Goal: Task Accomplishment & Management: Complete application form

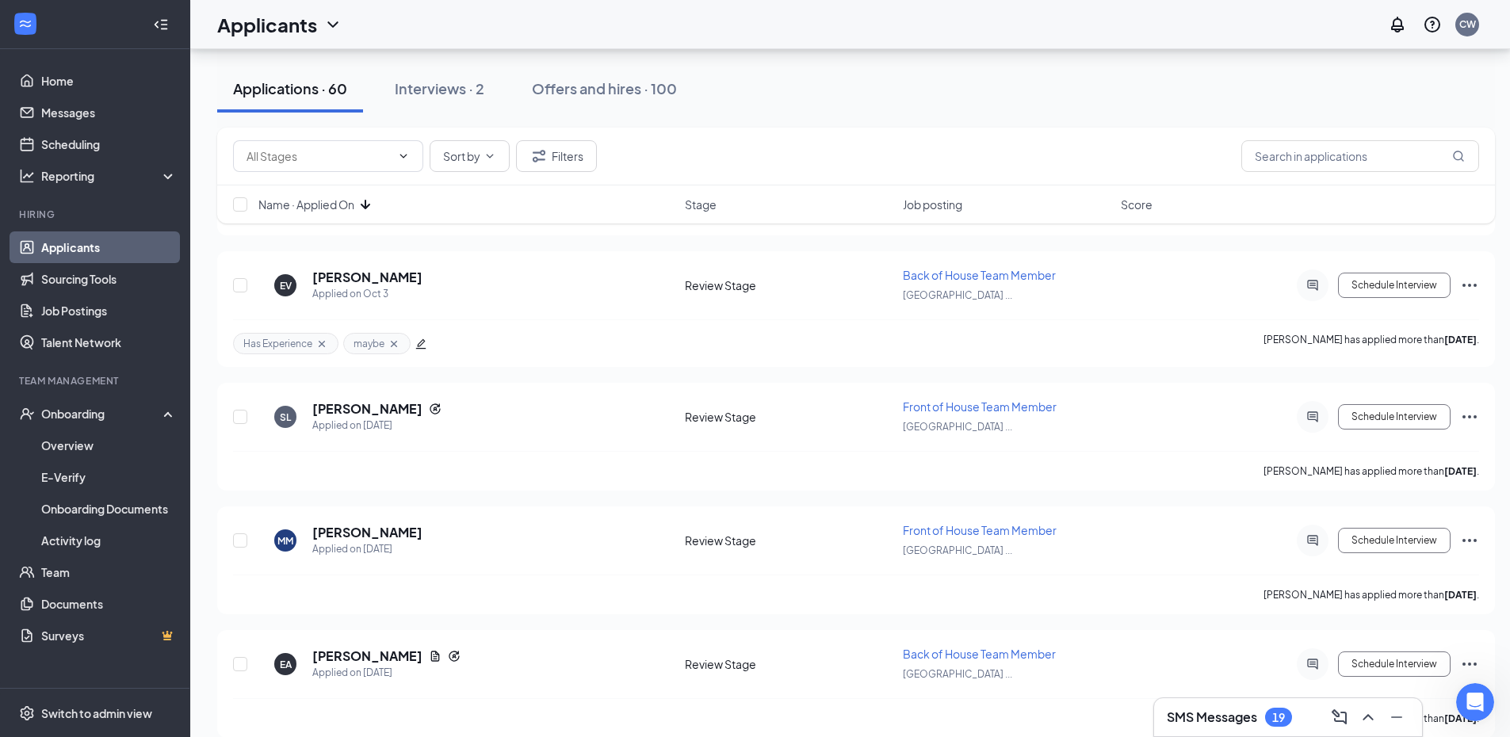
scroll to position [2537, 0]
click at [89, 449] on link "Overview" at bounding box center [109, 446] width 136 height 32
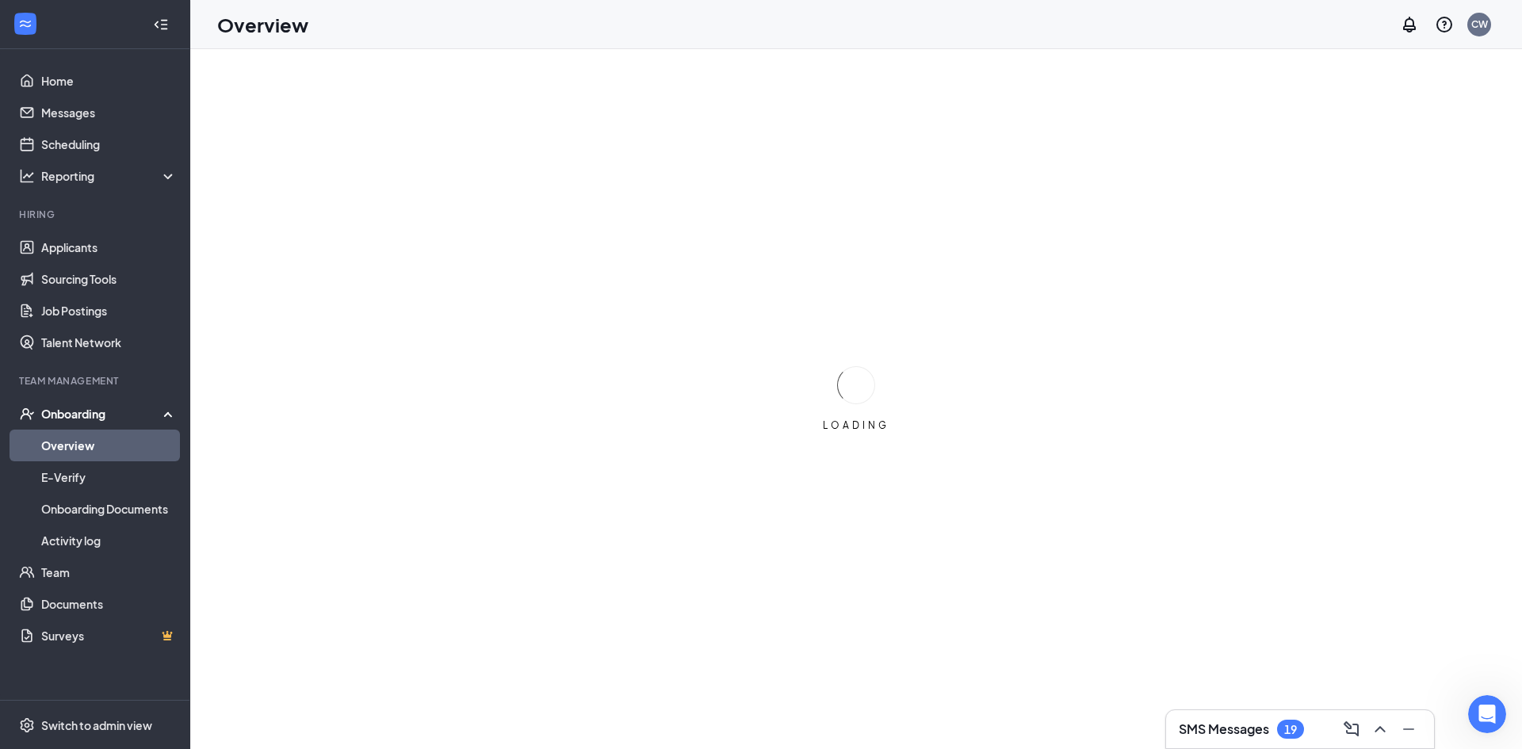
click at [91, 415] on div "Onboarding" at bounding box center [102, 414] width 122 height 16
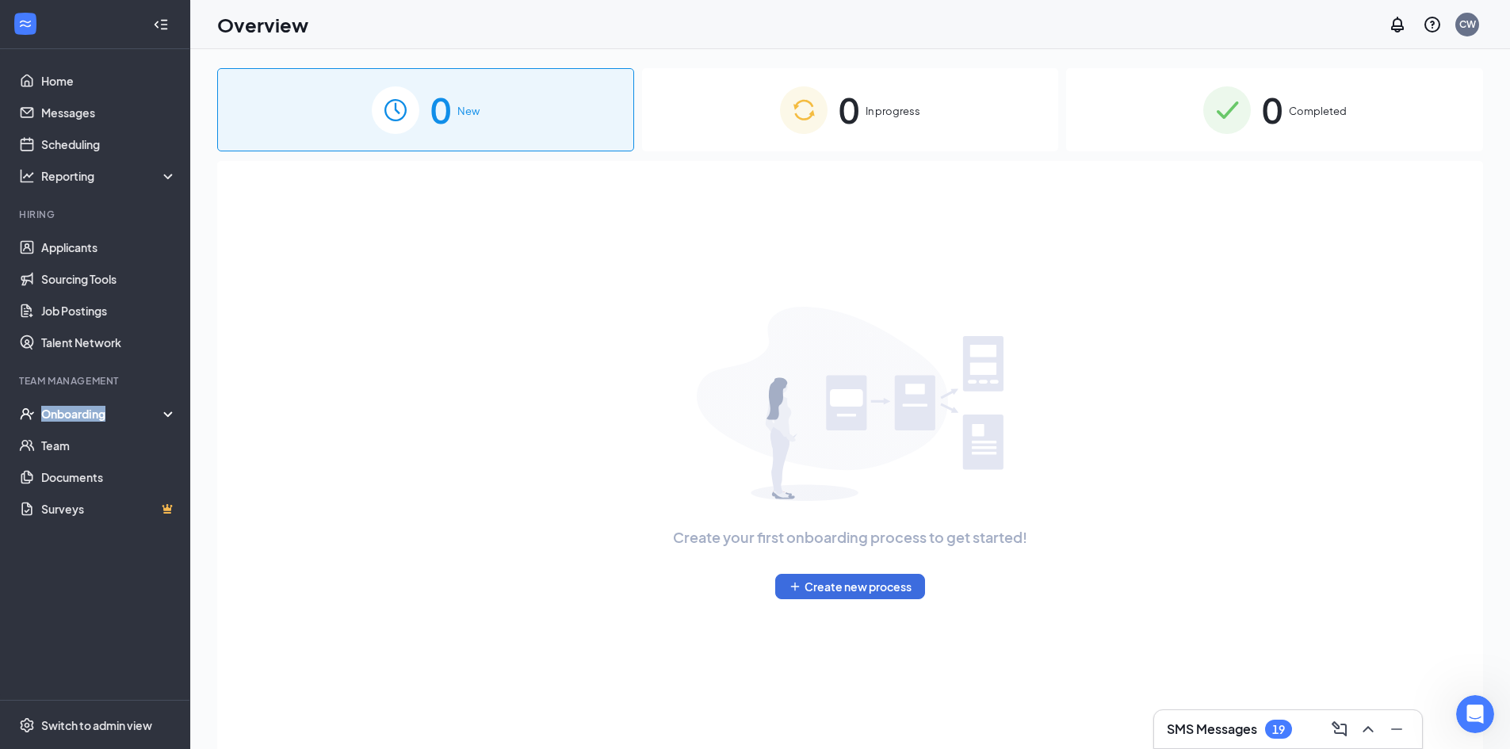
click at [91, 415] on div "Onboarding" at bounding box center [102, 414] width 122 height 16
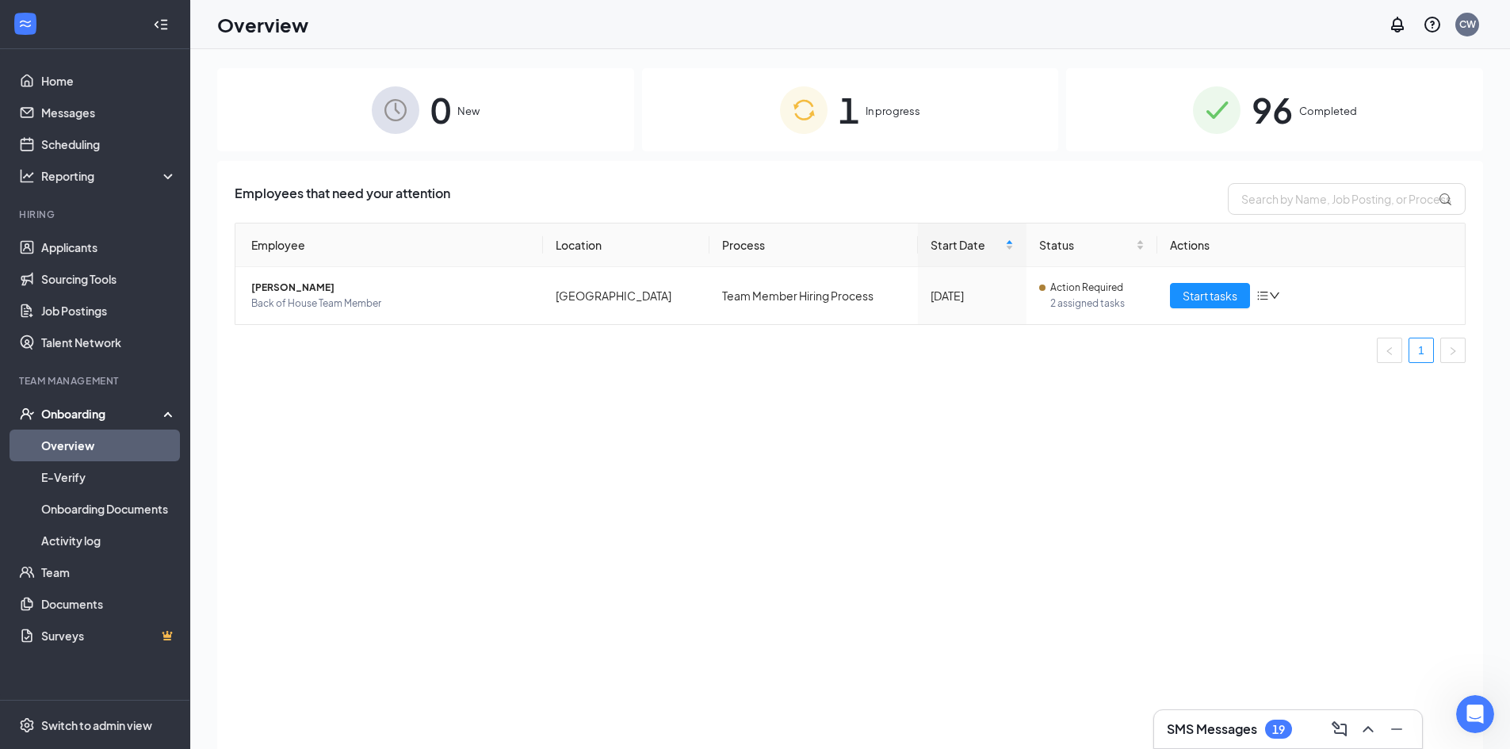
click at [366, 462] on div "Employees that need your attention Employee Location Process Start Date Status …" at bounding box center [850, 475] width 1266 height 628
drag, startPoint x: 851, startPoint y: 116, endPoint x: 859, endPoint y: 122, distance: 10.2
click at [854, 119] on span "1" at bounding box center [849, 109] width 21 height 55
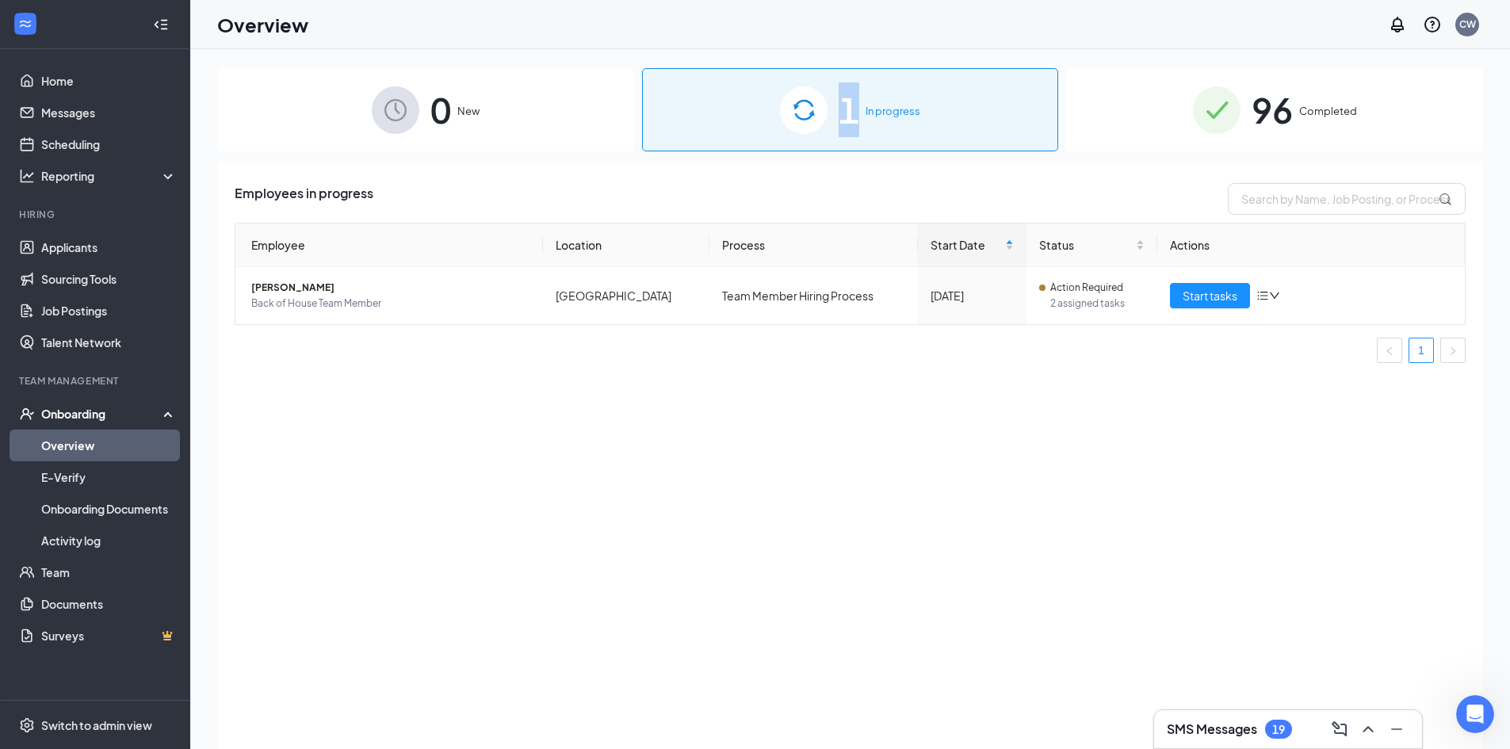
click at [859, 122] on span "1" at bounding box center [849, 109] width 21 height 55
click at [1368, 136] on div "96 Completed" at bounding box center [1274, 109] width 417 height 83
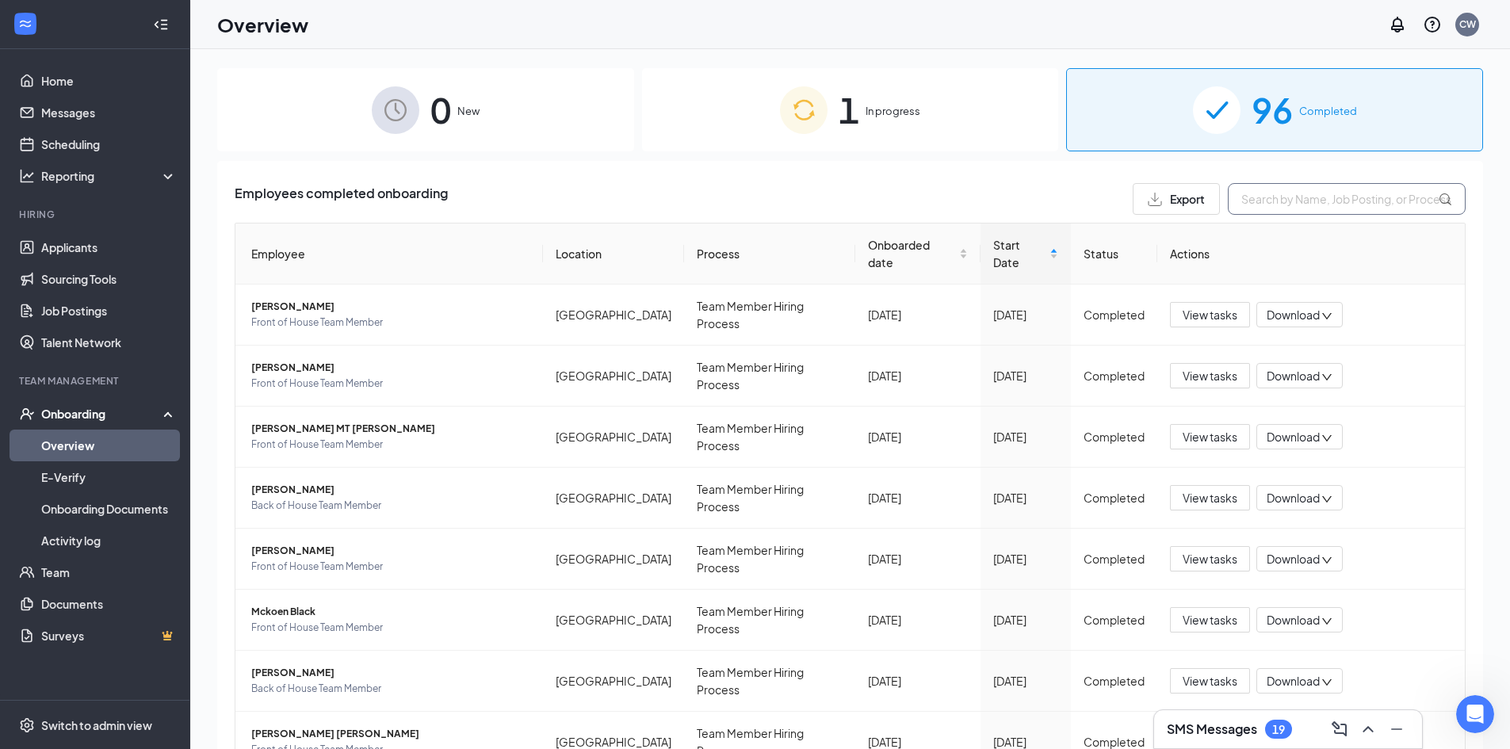
click at [1288, 201] on input "text" at bounding box center [1347, 199] width 238 height 32
type input "[PERSON_NAME]"
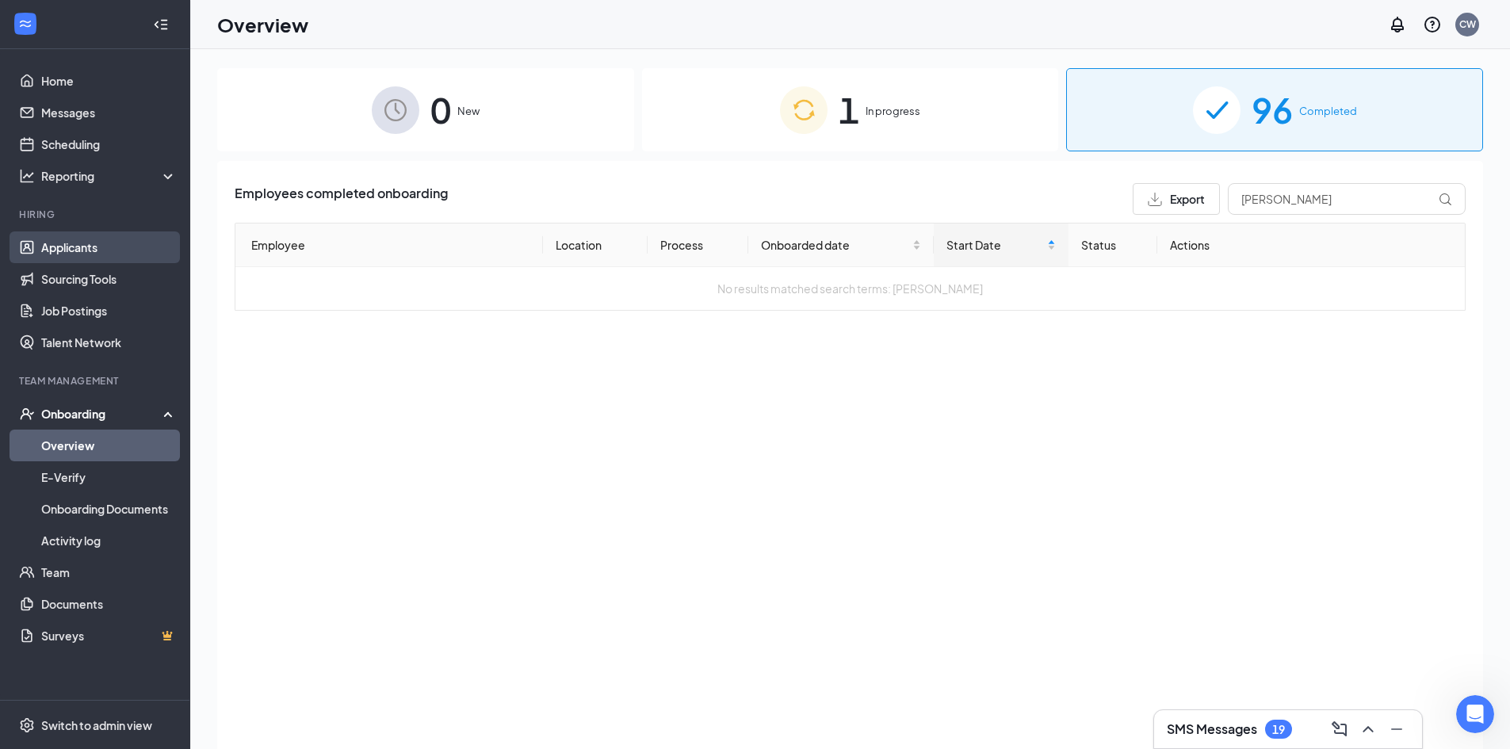
click at [57, 248] on link "Applicants" at bounding box center [109, 248] width 136 height 32
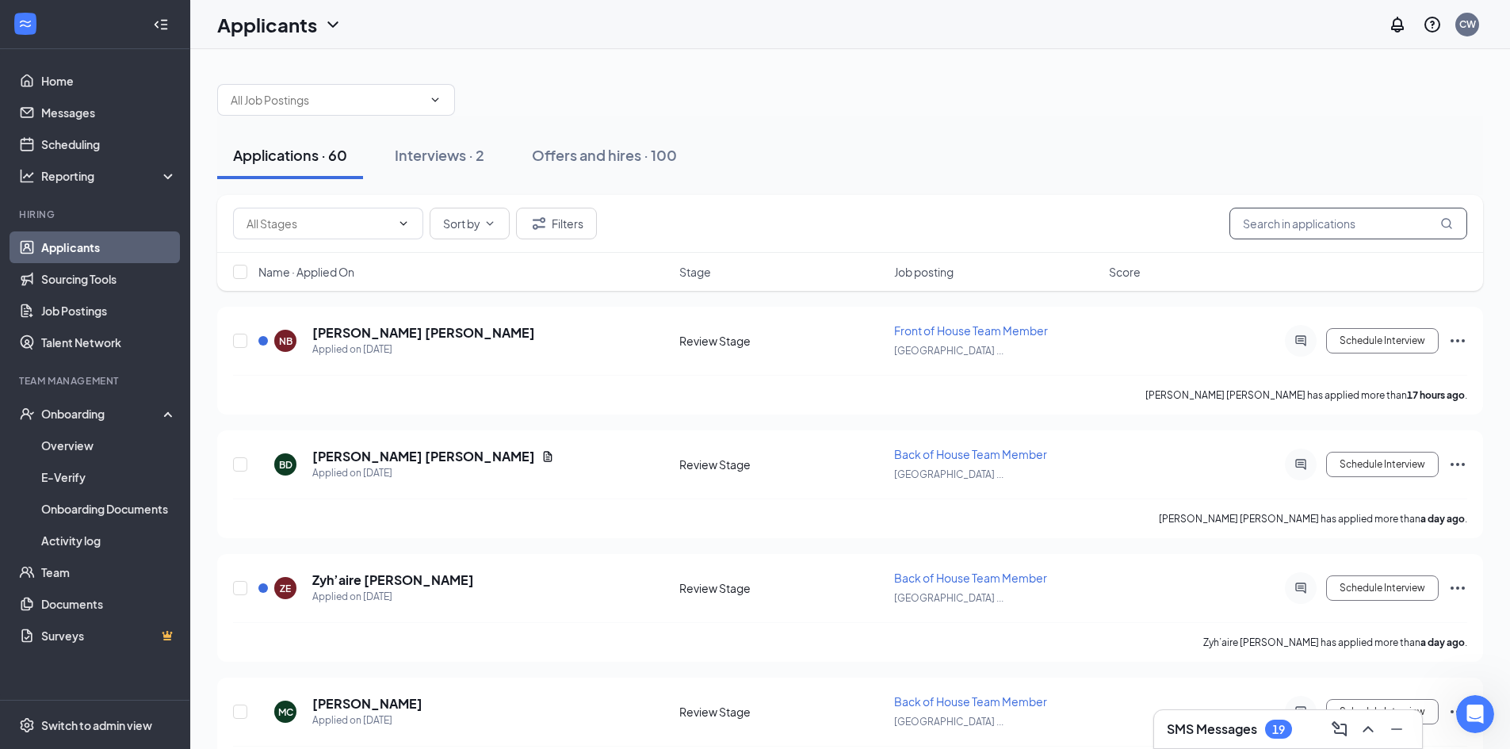
click at [1261, 221] on input "text" at bounding box center [1349, 224] width 238 height 32
type input "[PERSON_NAME]"
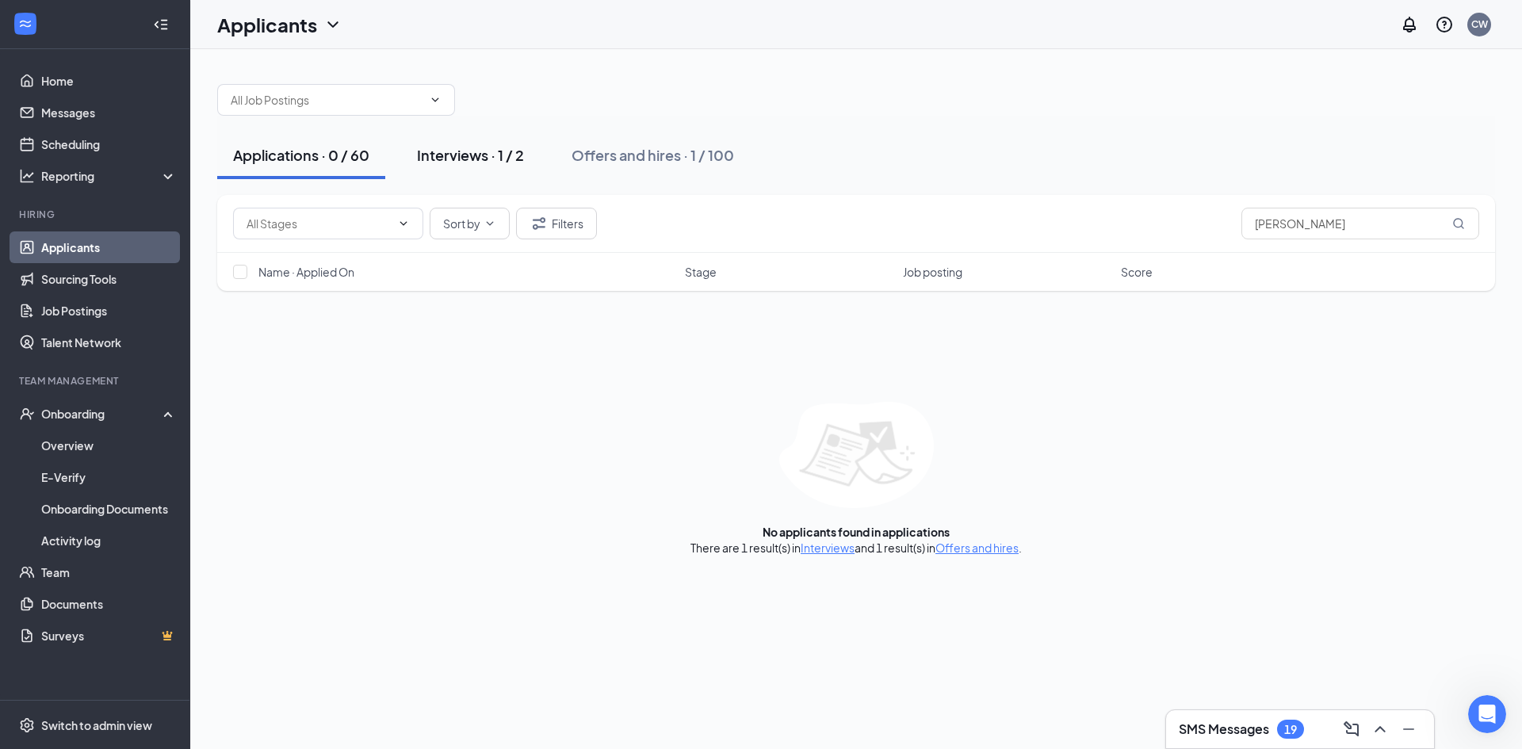
click at [455, 171] on button "Interviews · 1 / 2" at bounding box center [470, 156] width 139 height 48
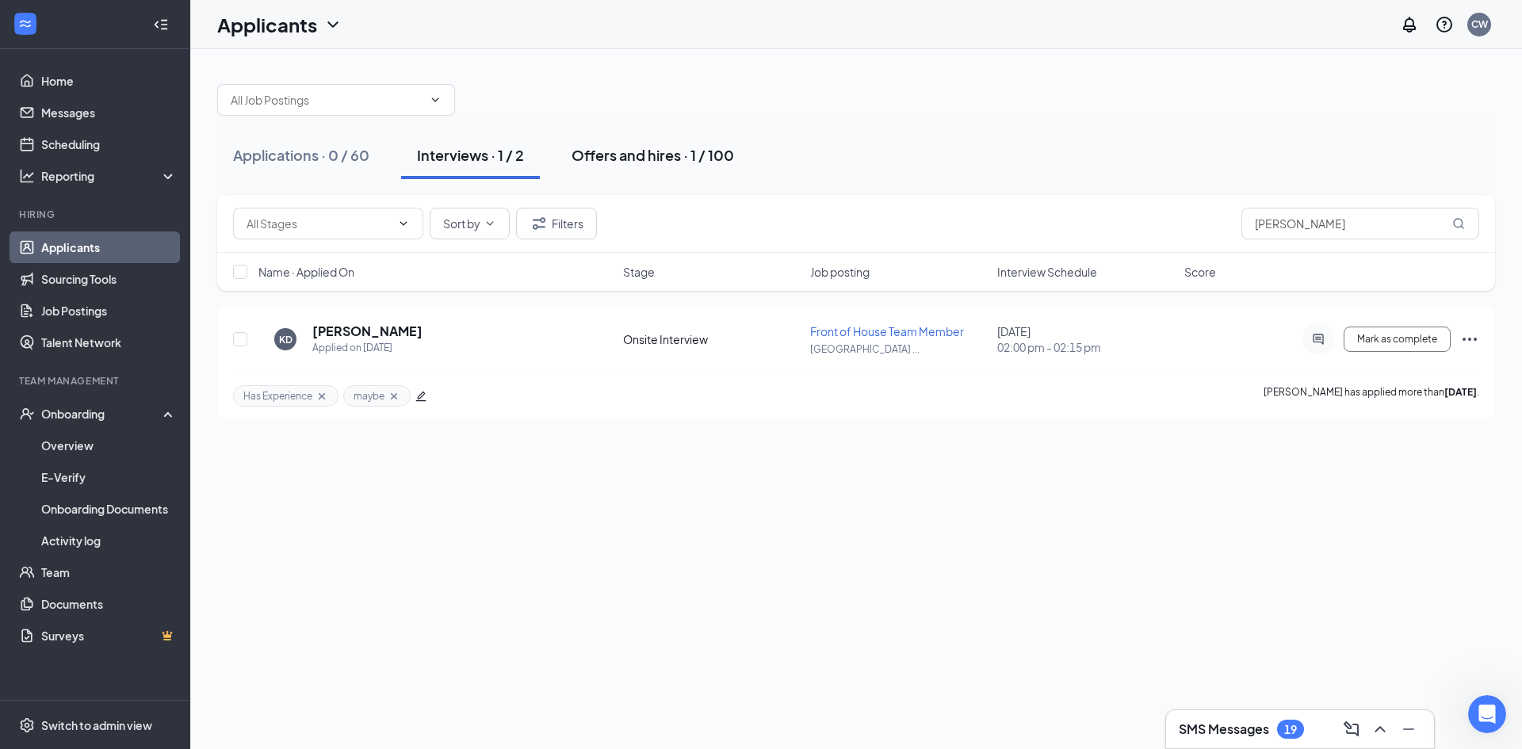
click at [624, 154] on div "Offers and hires · 1 / 100" at bounding box center [653, 155] width 163 height 20
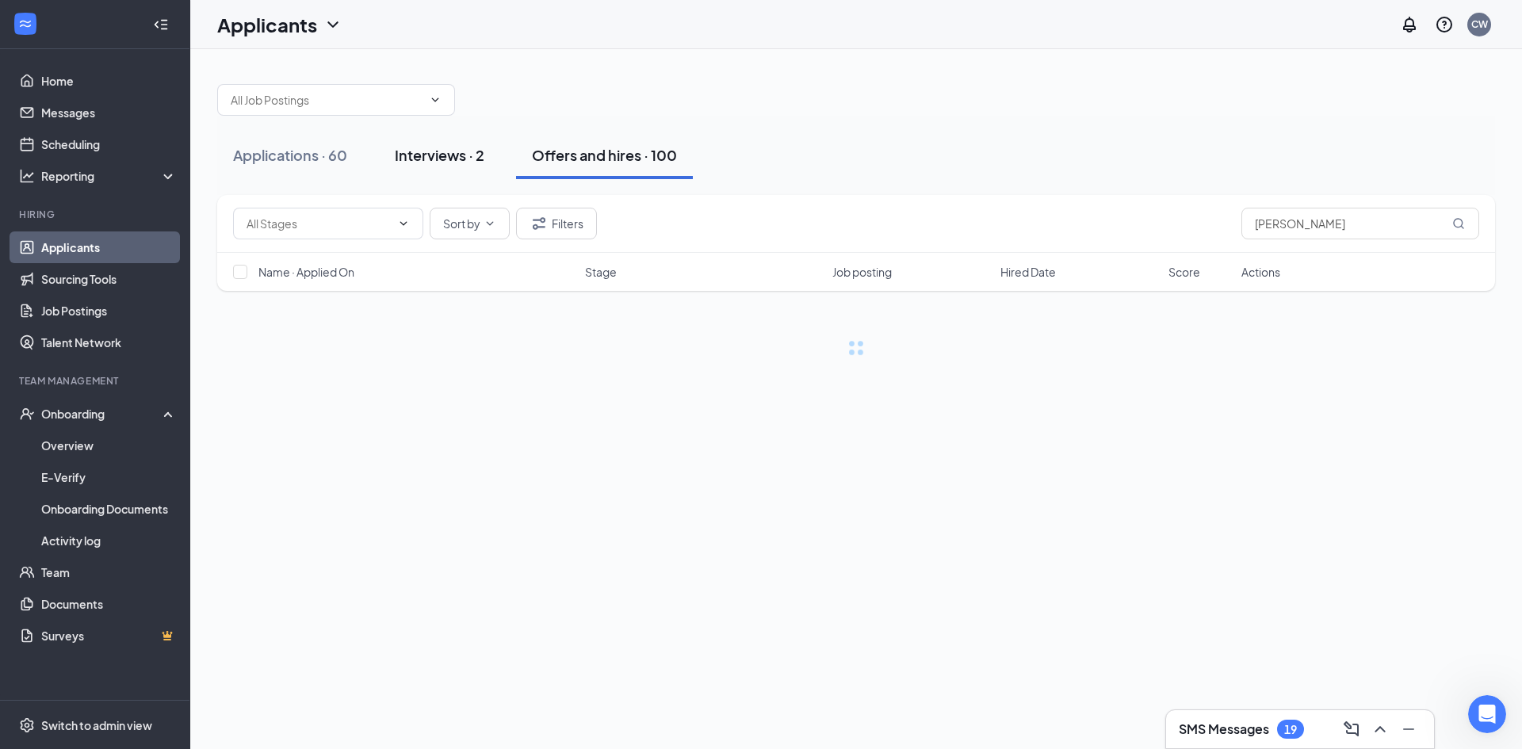
click at [408, 161] on button "Interviews · 2" at bounding box center [439, 156] width 121 height 48
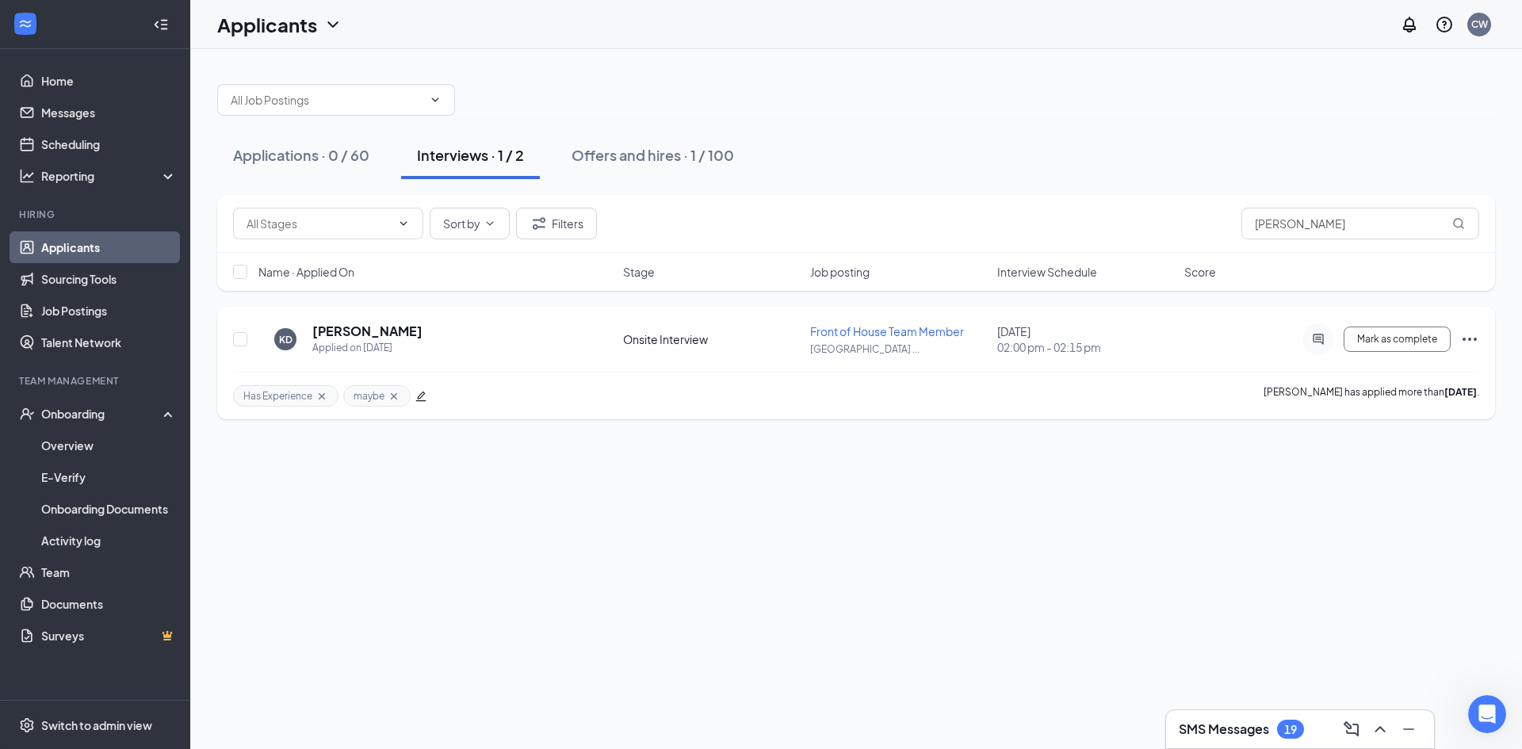
click at [1469, 343] on icon "Ellipses" at bounding box center [1469, 339] width 19 height 19
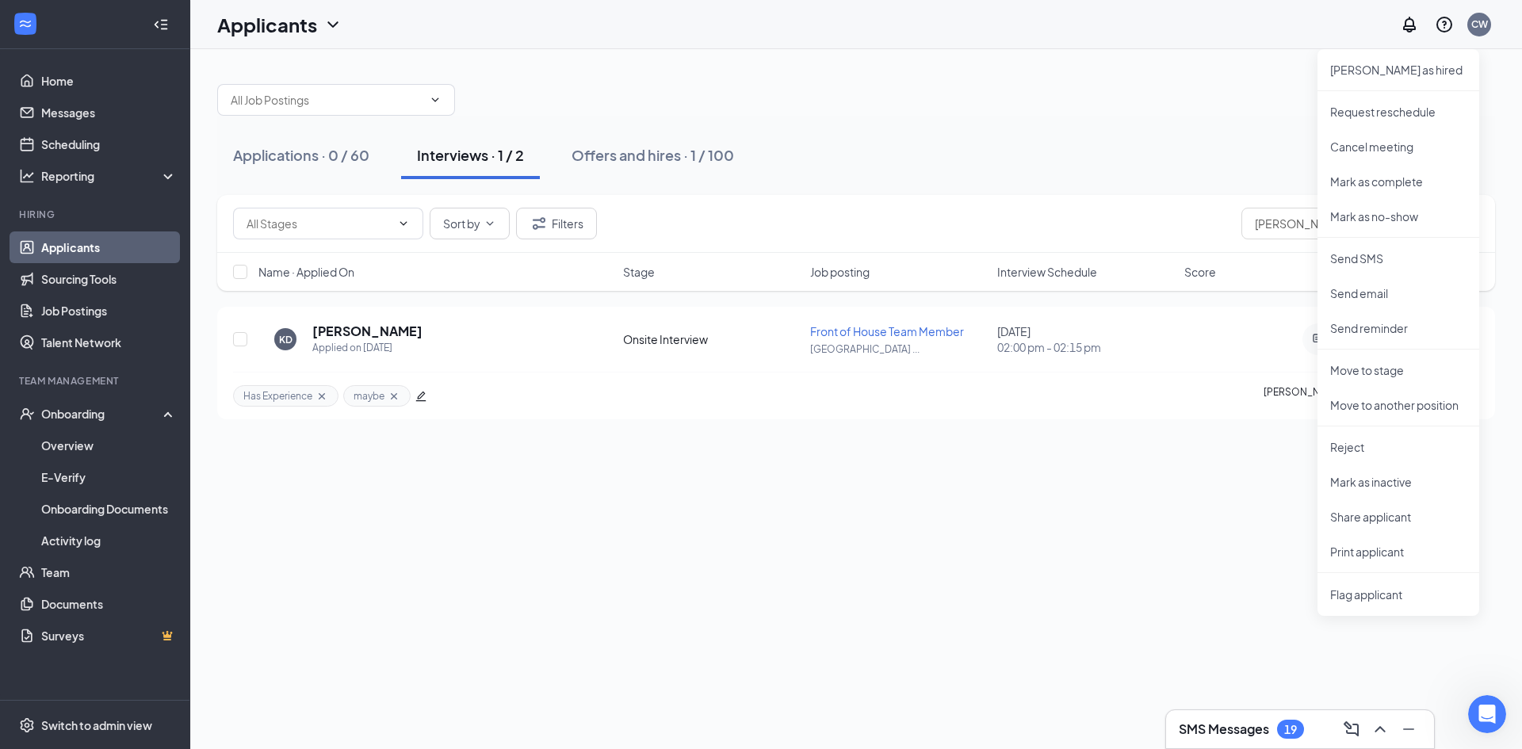
click at [997, 565] on div "Applications · 0 / 60 Interviews · 1 / 2 Offers and hires · 1 / 100 Sort by Fil…" at bounding box center [856, 399] width 1332 height 700
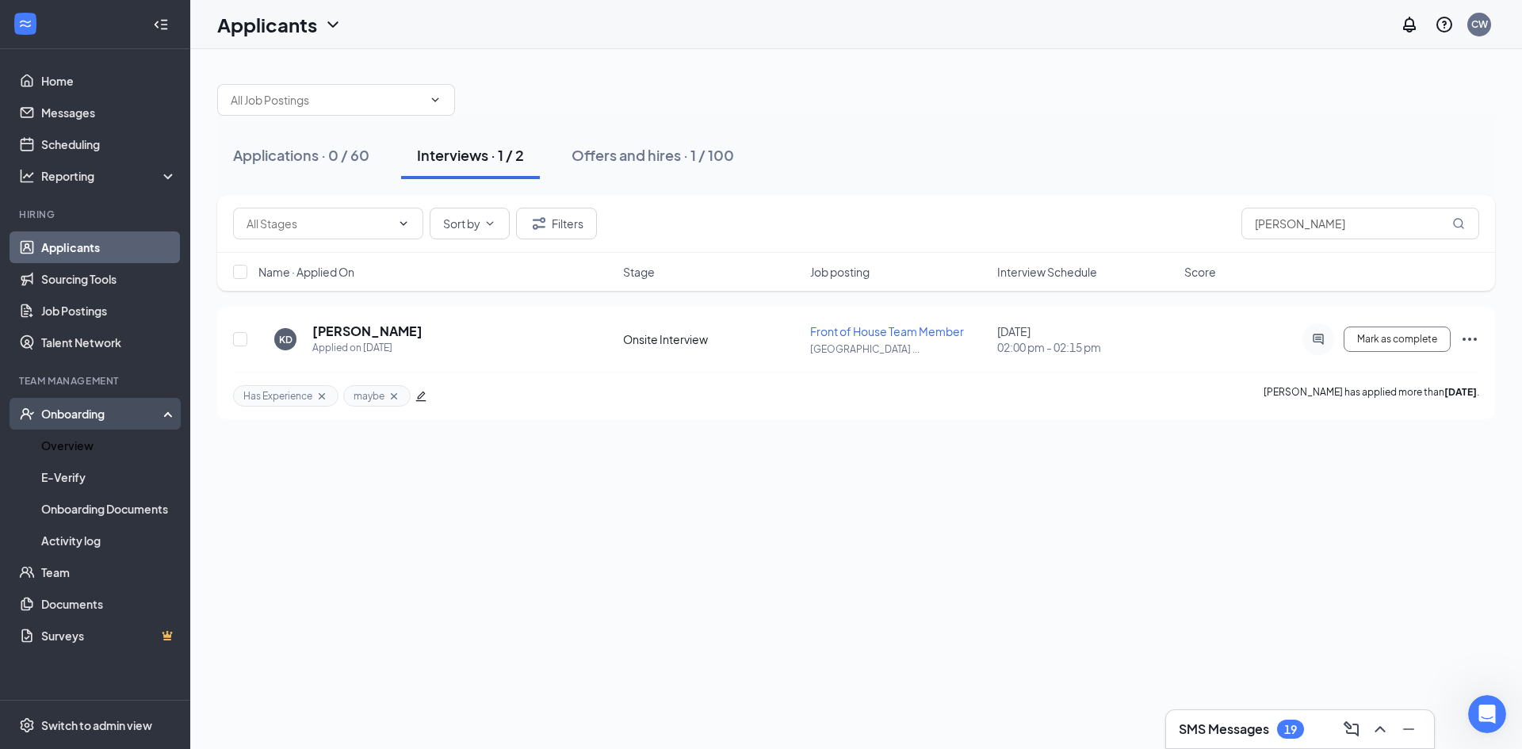
click at [48, 429] on div "Onboarding" at bounding box center [95, 414] width 190 height 32
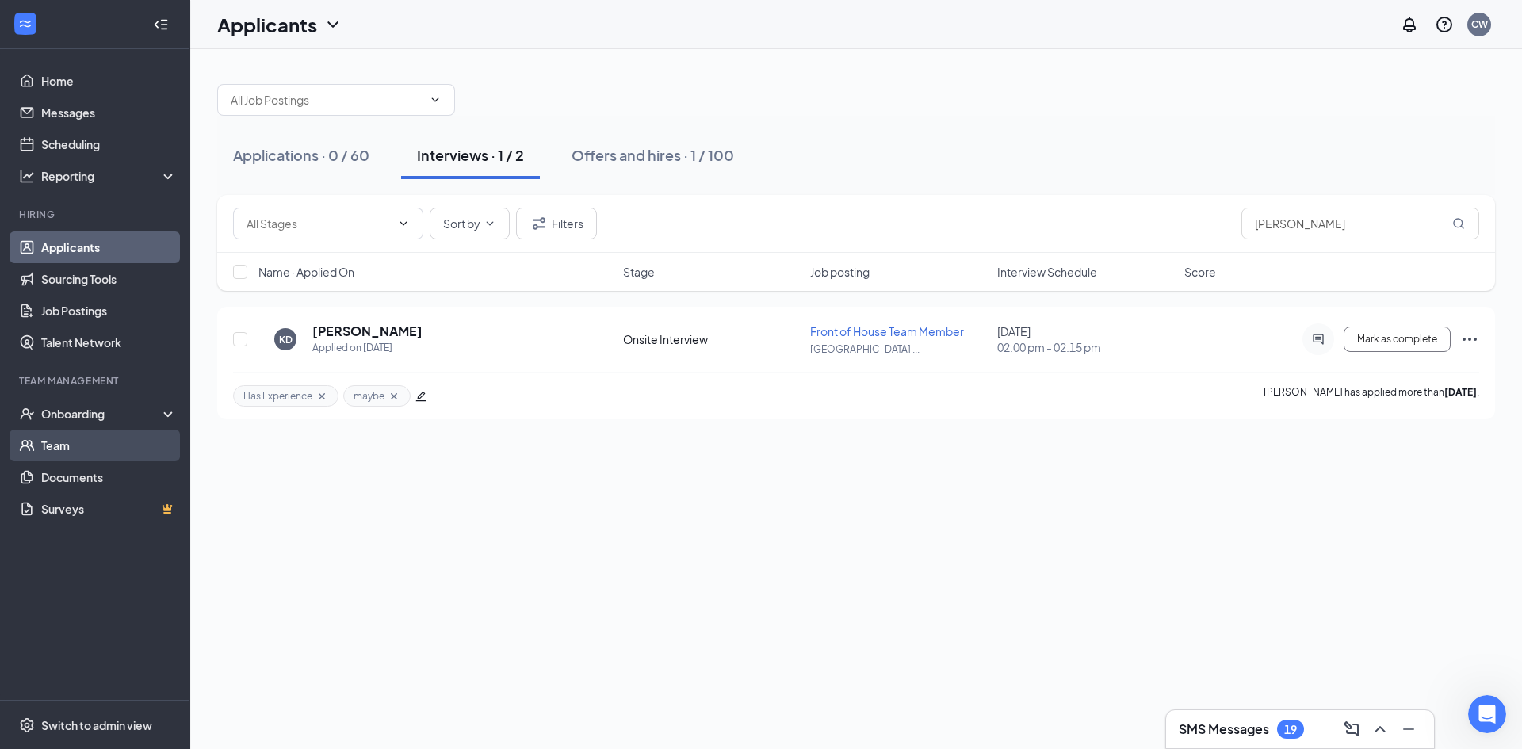
click at [52, 443] on link "Team" at bounding box center [109, 446] width 136 height 32
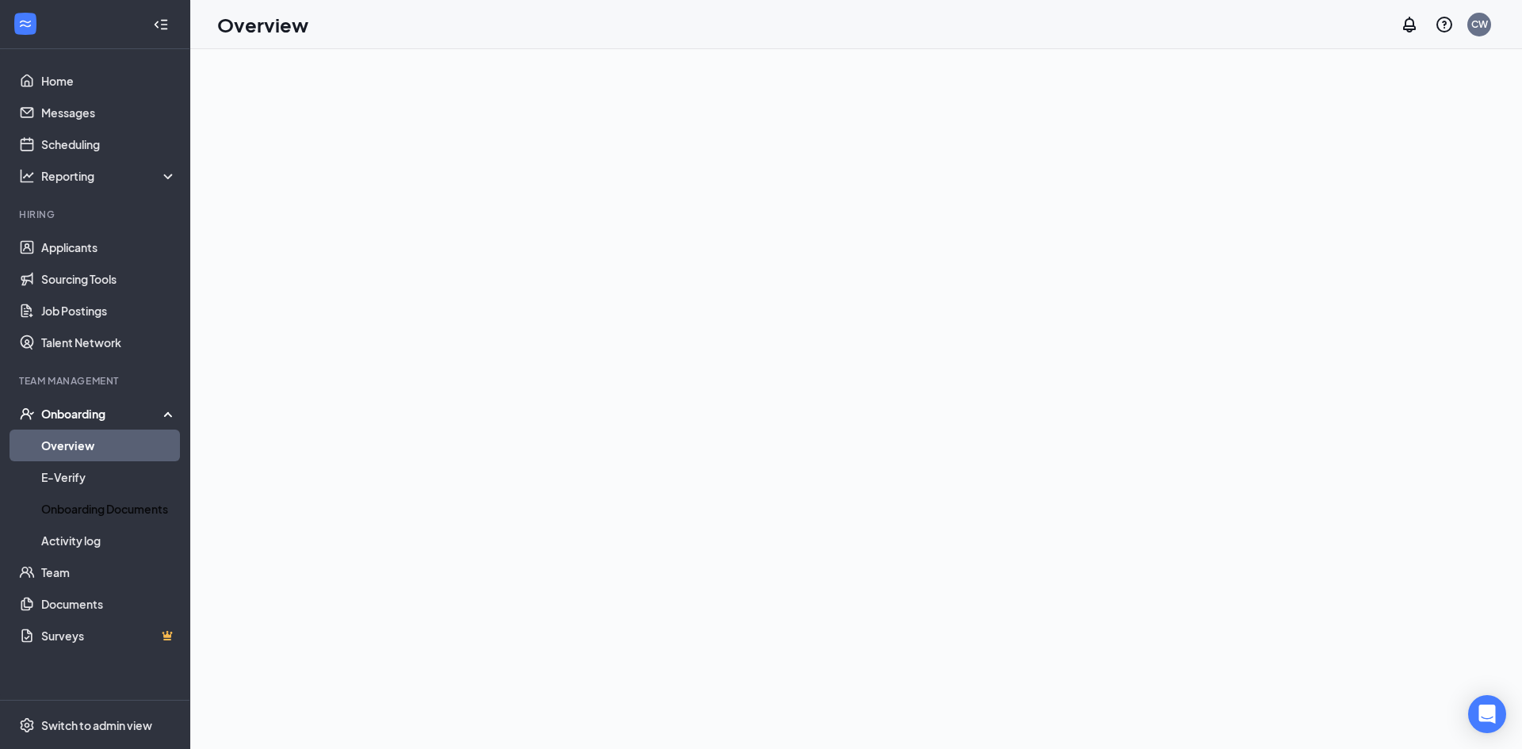
click at [89, 501] on link "Onboarding Documents" at bounding box center [109, 509] width 136 height 32
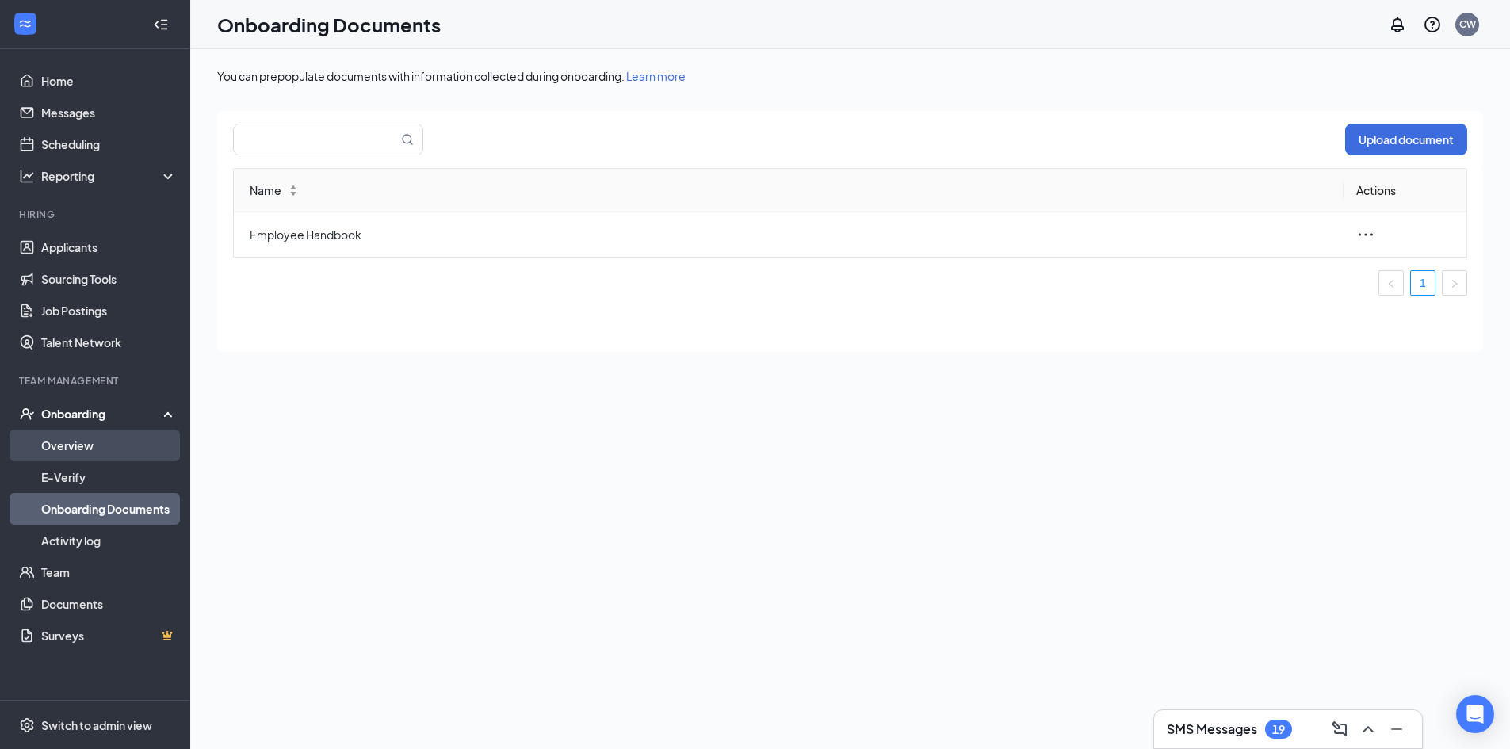
click at [94, 440] on link "Overview" at bounding box center [109, 446] width 136 height 32
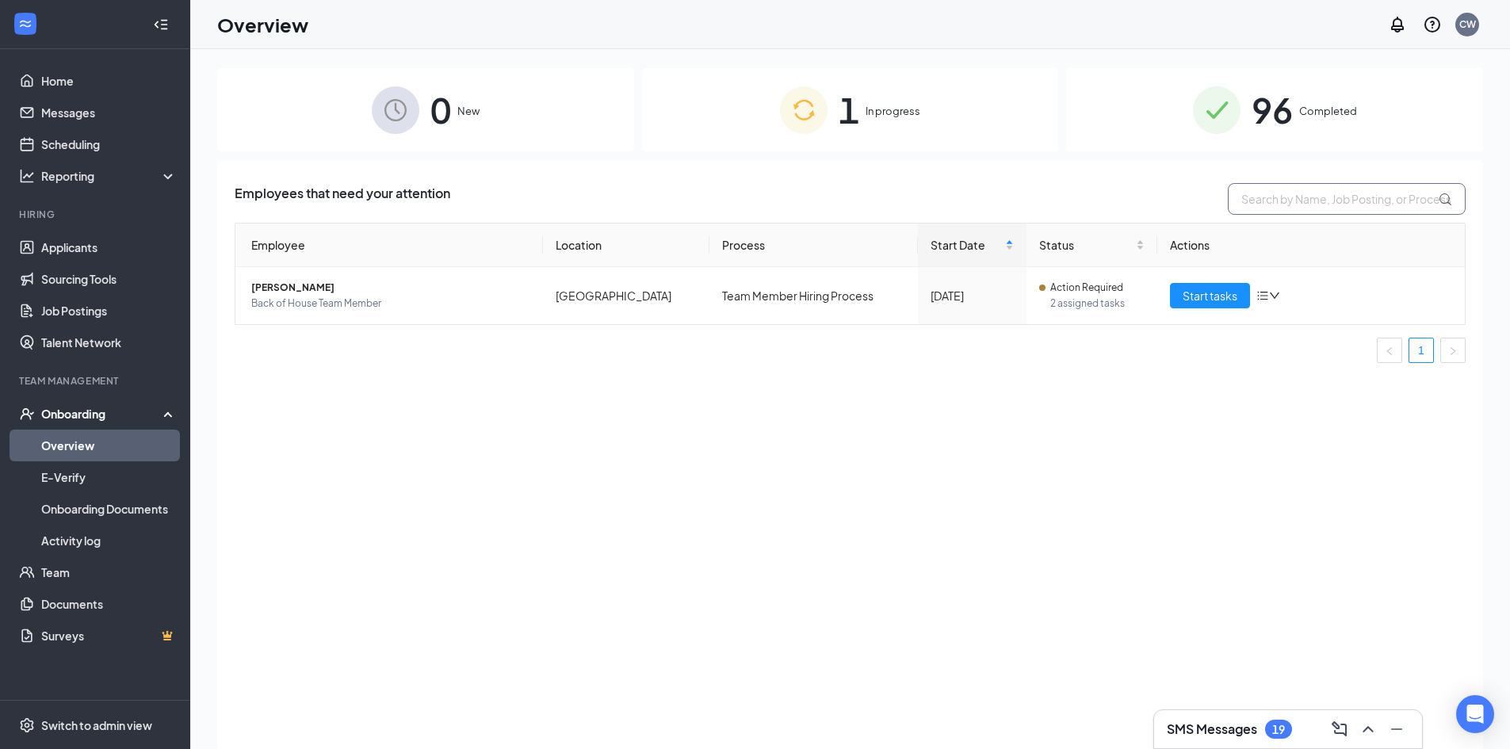
click at [1360, 214] on input "text" at bounding box center [1347, 199] width 238 height 32
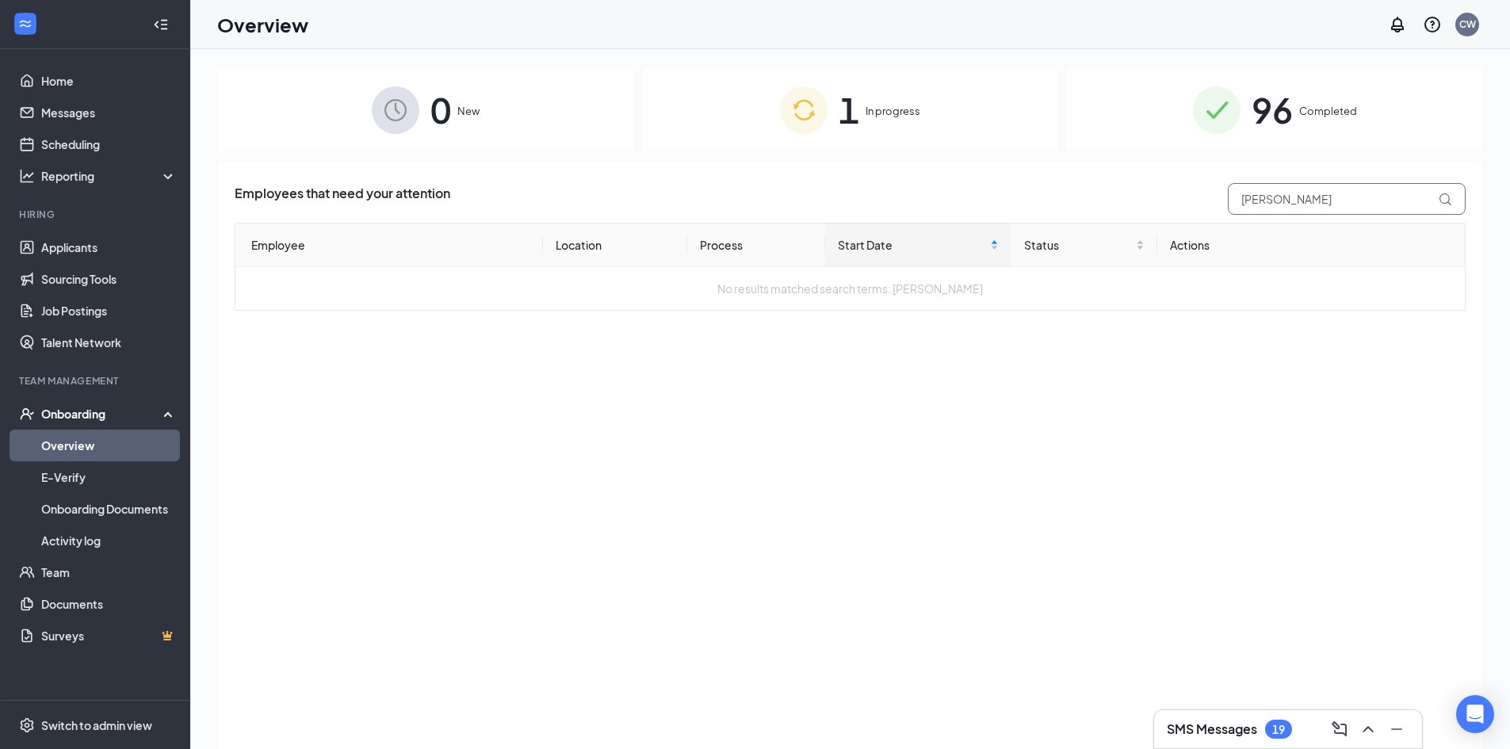
type input "[PERSON_NAME]"
click at [924, 100] on div "1 In progress" at bounding box center [850, 109] width 417 height 83
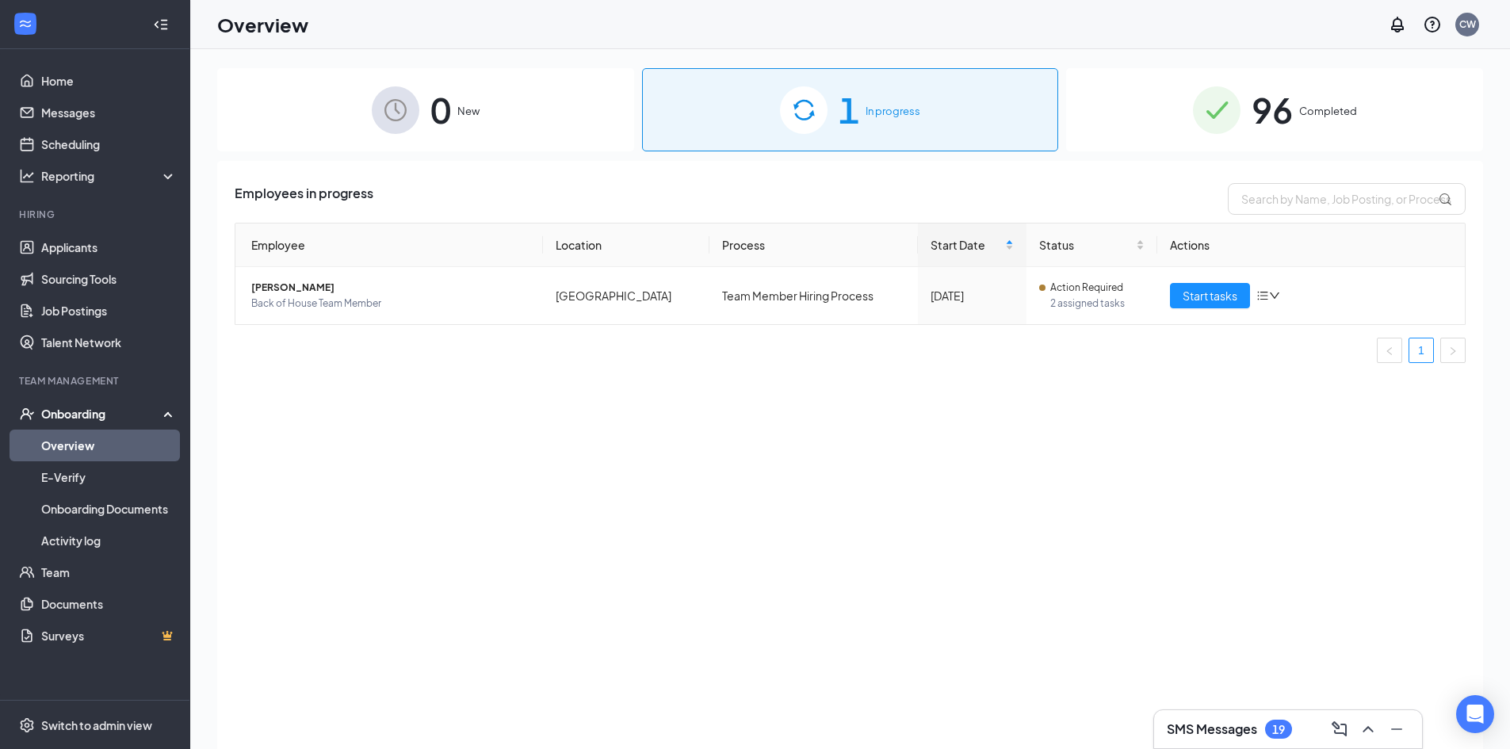
click at [1218, 119] on img at bounding box center [1217, 110] width 48 height 48
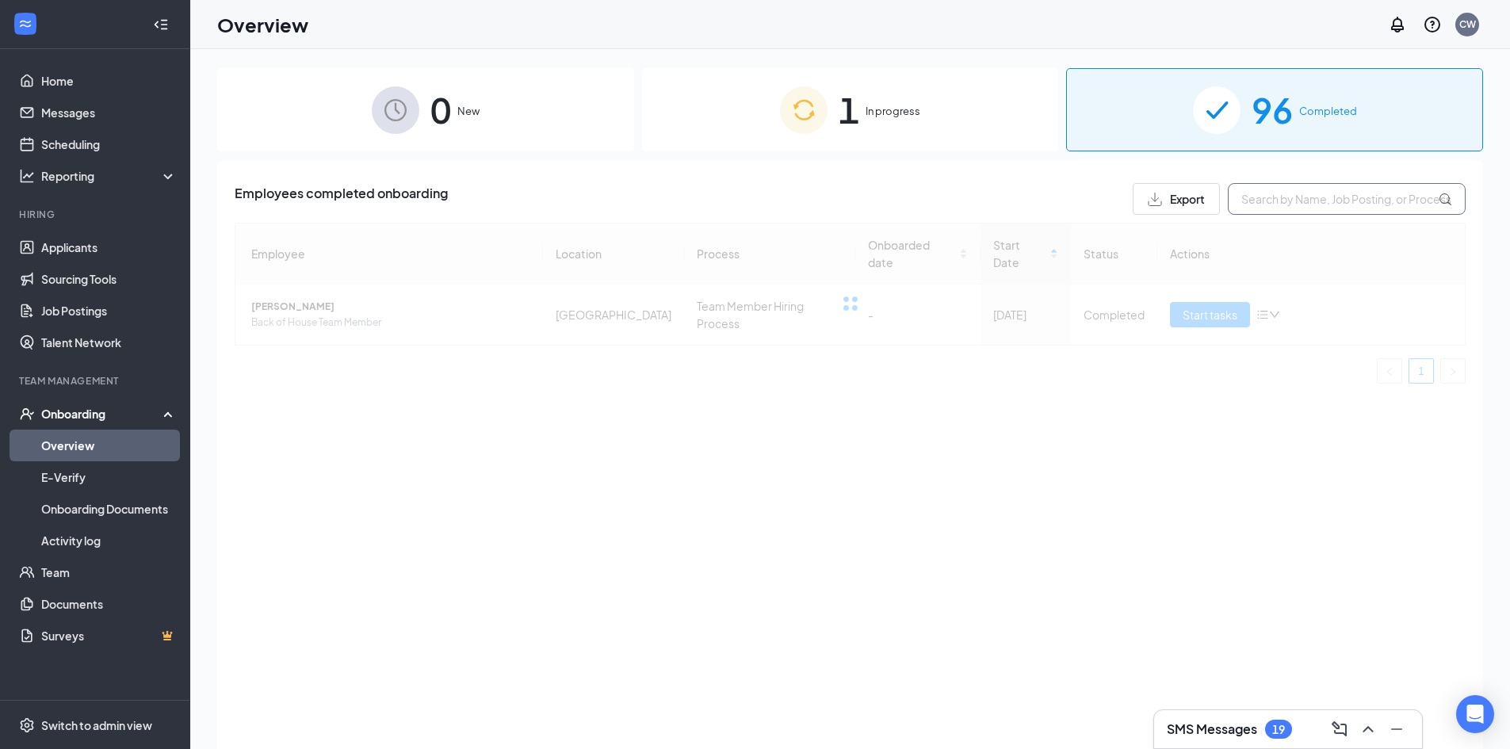
click at [1278, 197] on input "text" at bounding box center [1347, 199] width 238 height 32
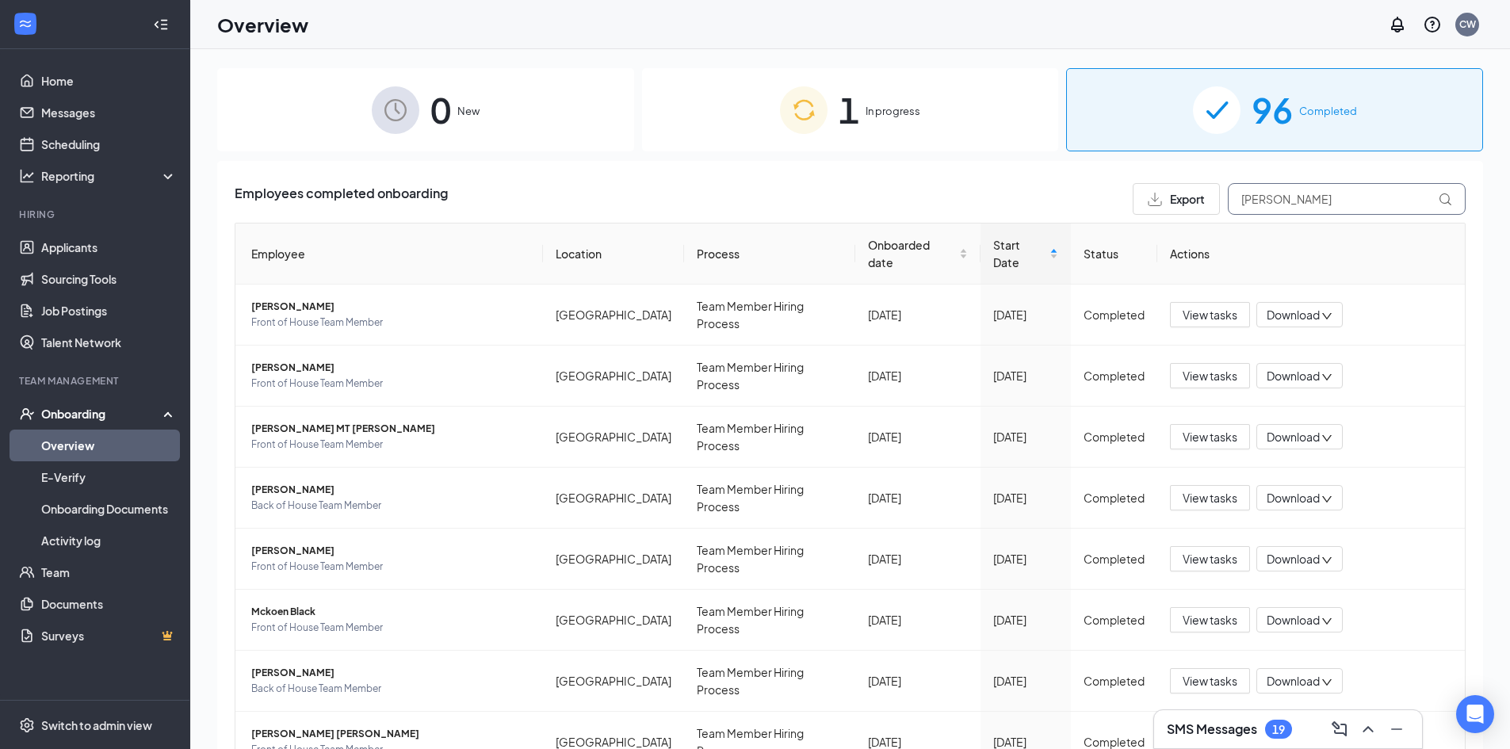
type input "[PERSON_NAME]"
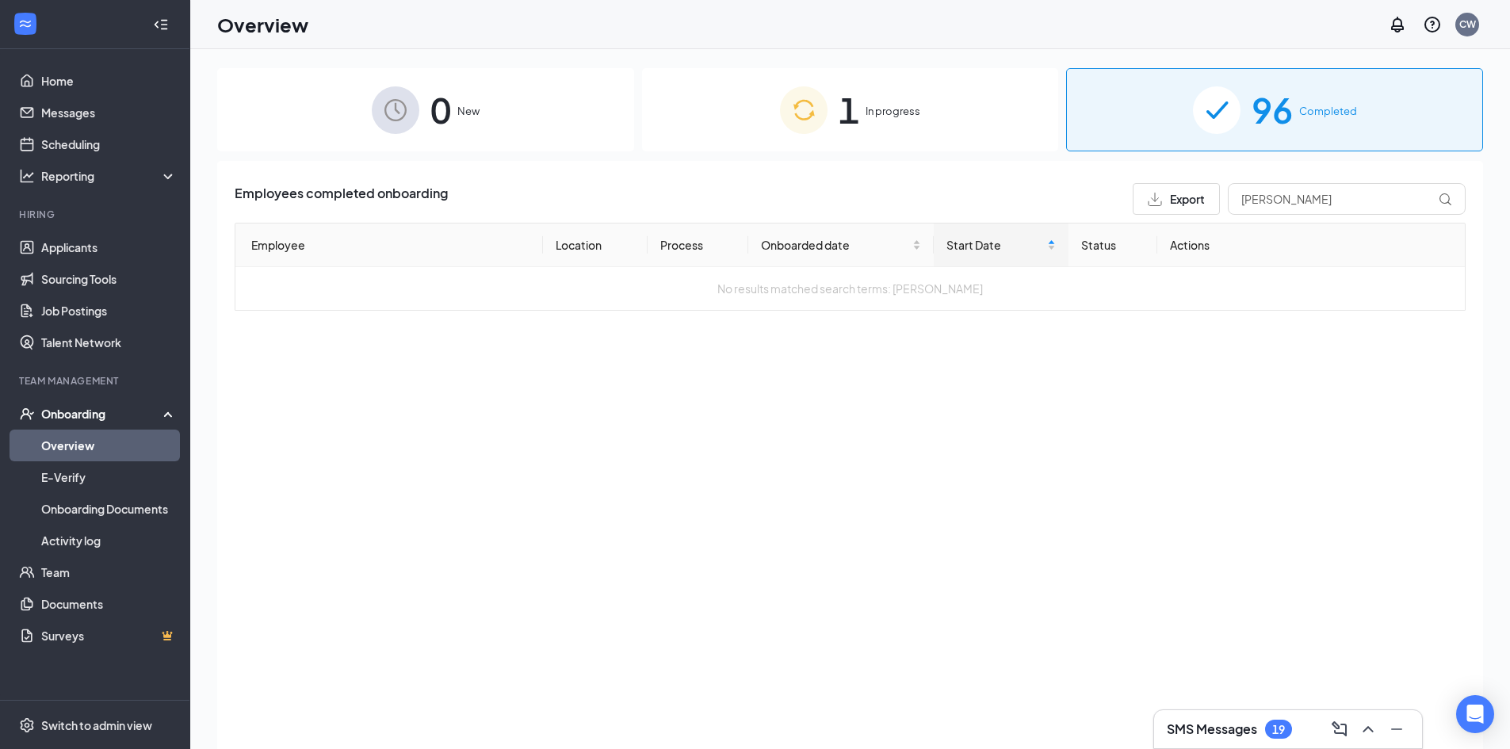
click at [1163, 335] on div "Employees completed onboarding Export Davis Employee Location Process Onboarded…" at bounding box center [850, 475] width 1266 height 628
click at [56, 247] on link "Applicants" at bounding box center [109, 248] width 136 height 32
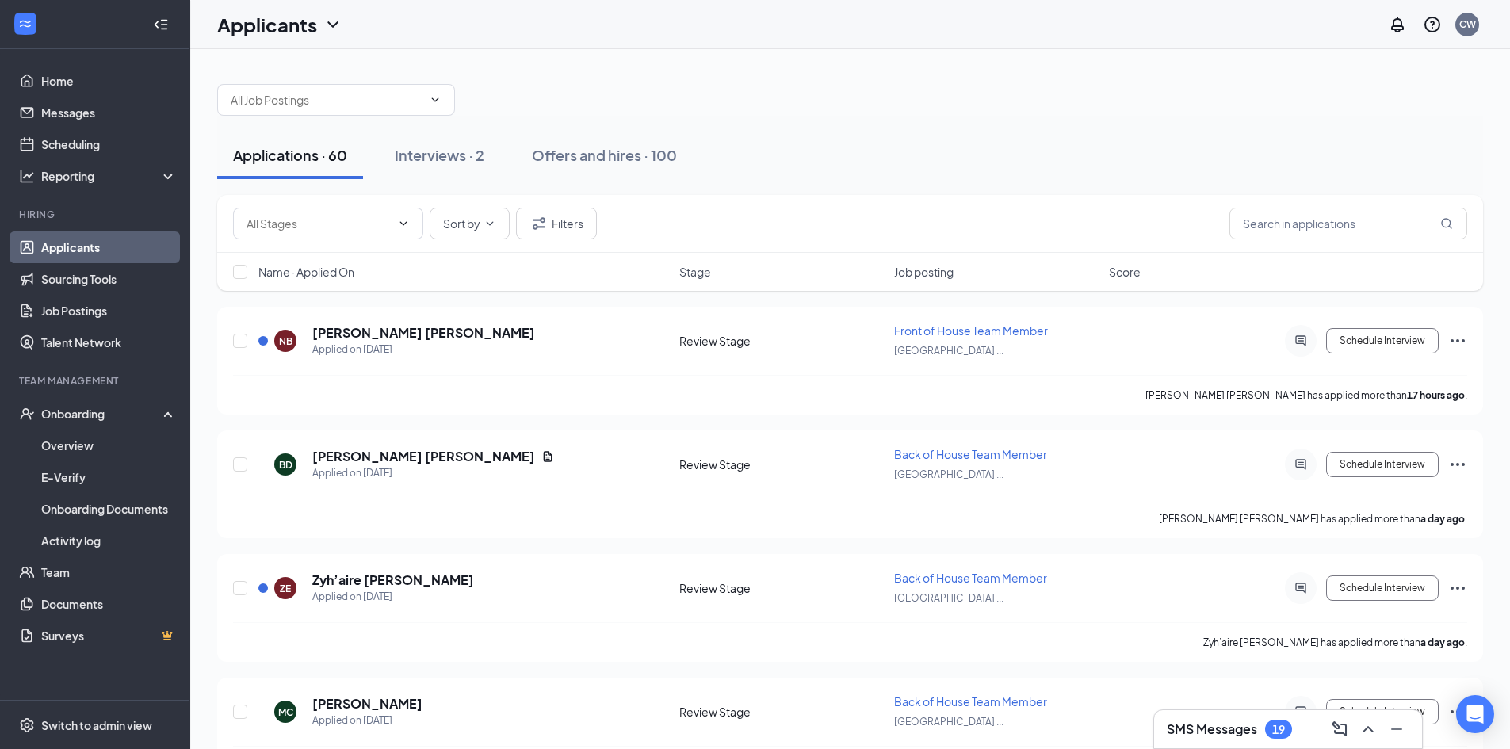
click at [1253, 205] on div "Sort by Filters" at bounding box center [850, 224] width 1266 height 58
click at [1265, 220] on input "text" at bounding box center [1349, 224] width 238 height 32
type input "[PERSON_NAME]"
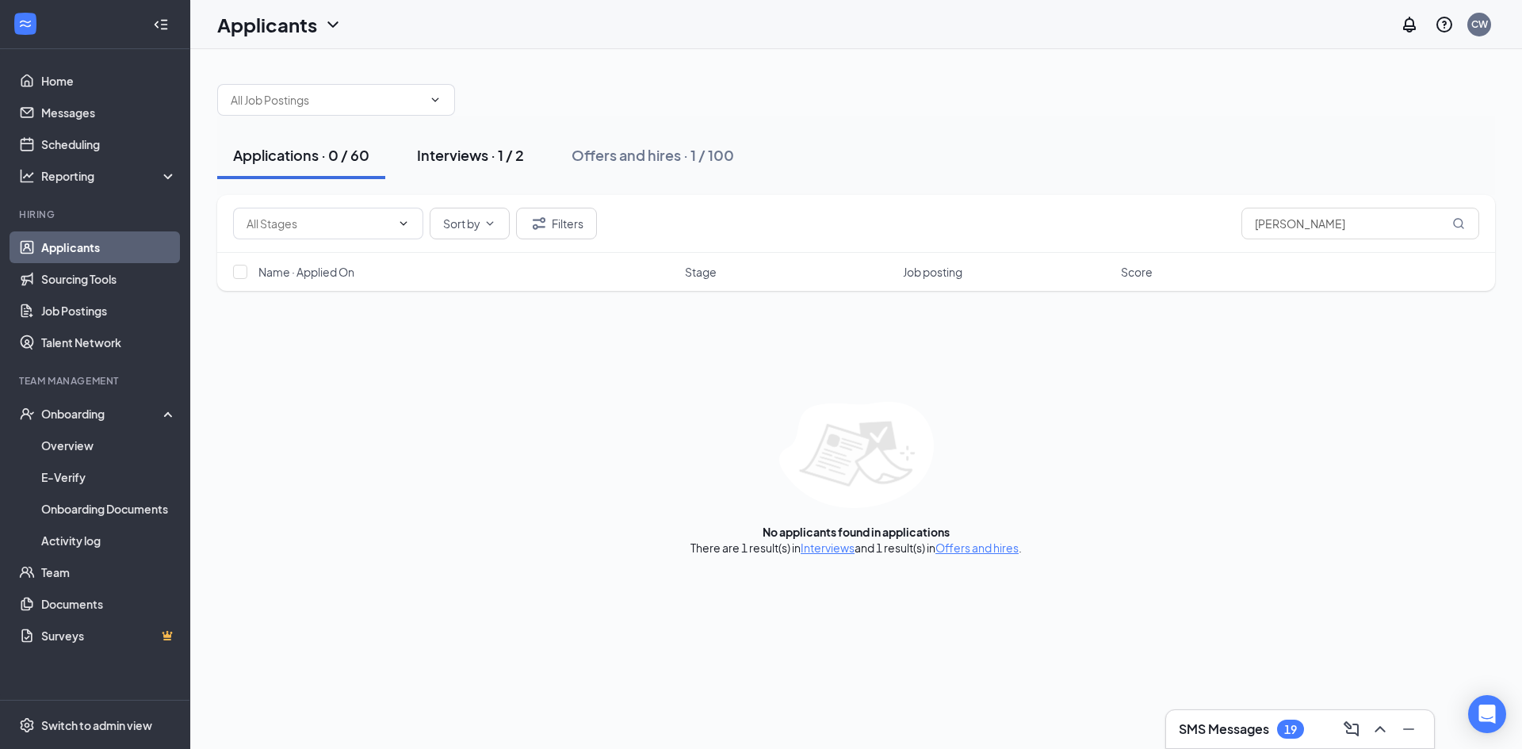
click at [482, 156] on div "Interviews · 1 / 2" at bounding box center [470, 155] width 107 height 20
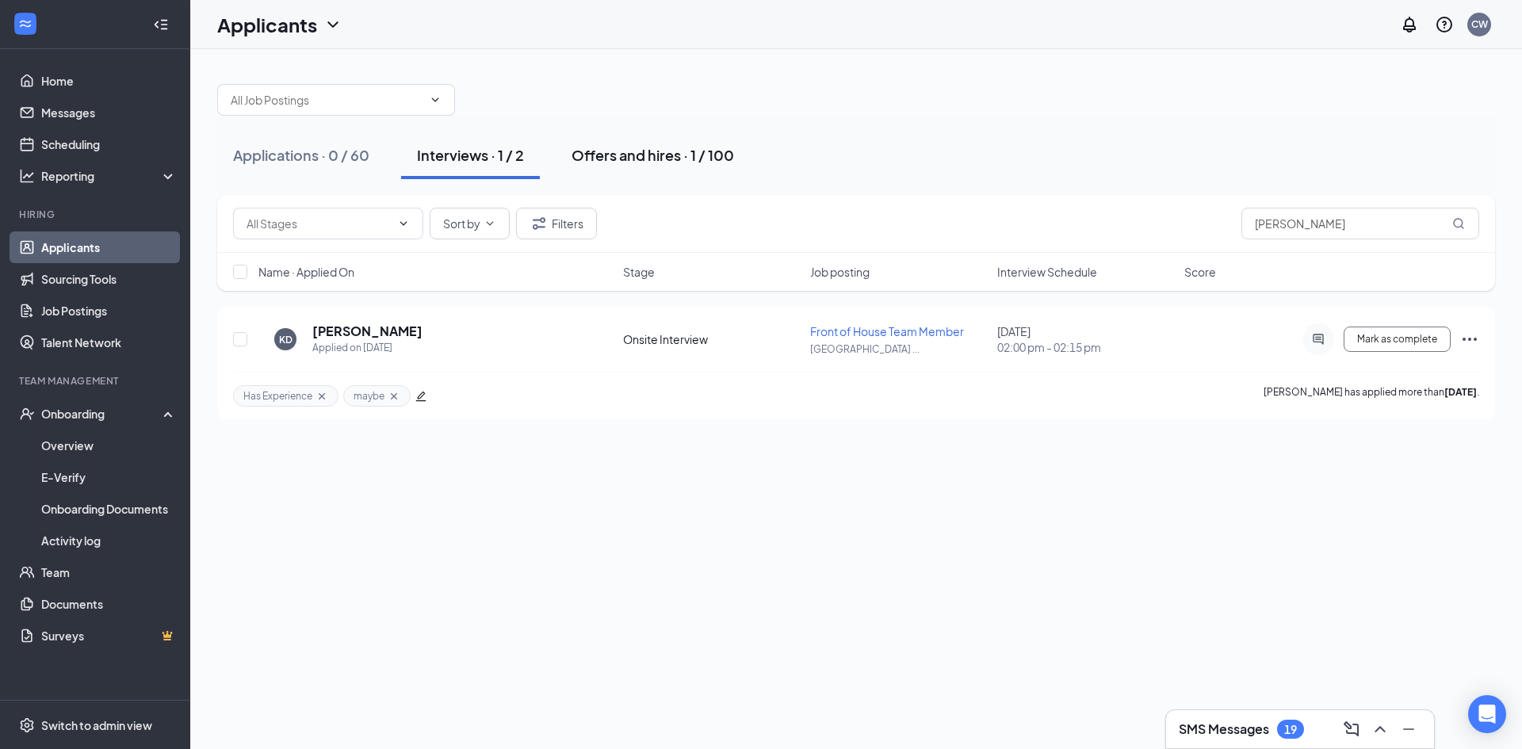
click at [668, 143] on button "Offers and hires · 1 / 100" at bounding box center [653, 156] width 194 height 48
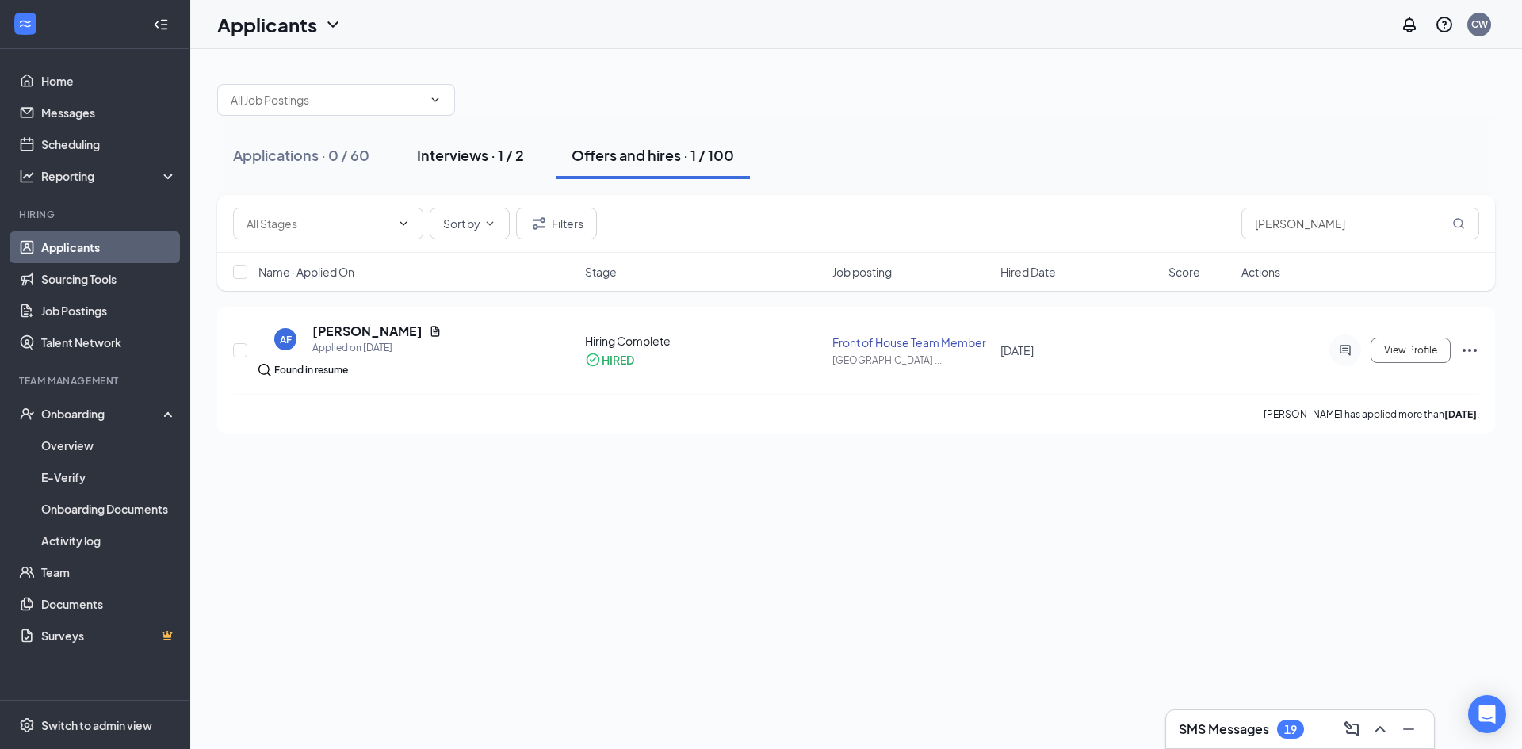
click at [496, 167] on button "Interviews · 1 / 2" at bounding box center [470, 156] width 139 height 48
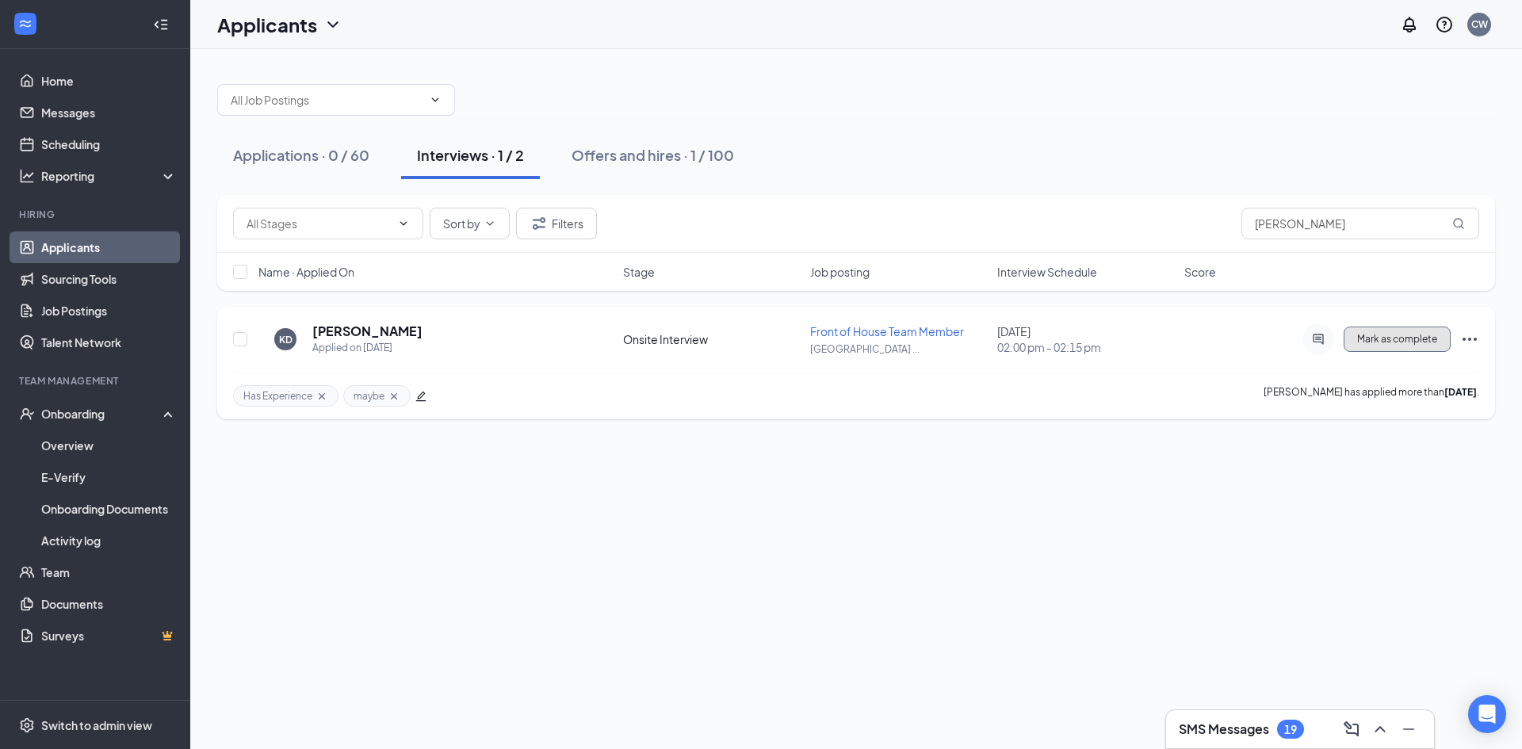
click at [1409, 342] on span "Mark as complete" at bounding box center [1397, 339] width 80 height 11
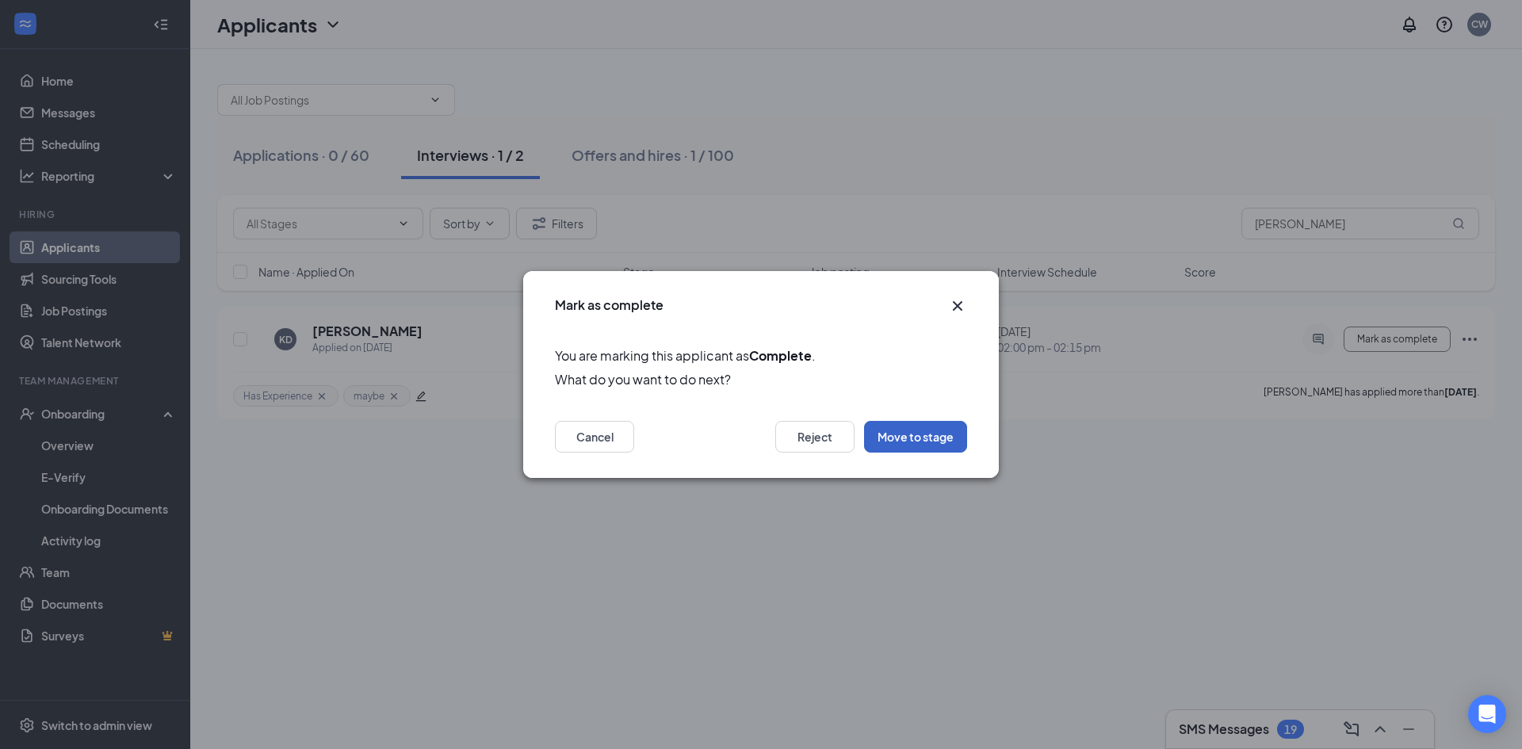
click at [936, 447] on button "Move to stage" at bounding box center [915, 437] width 103 height 32
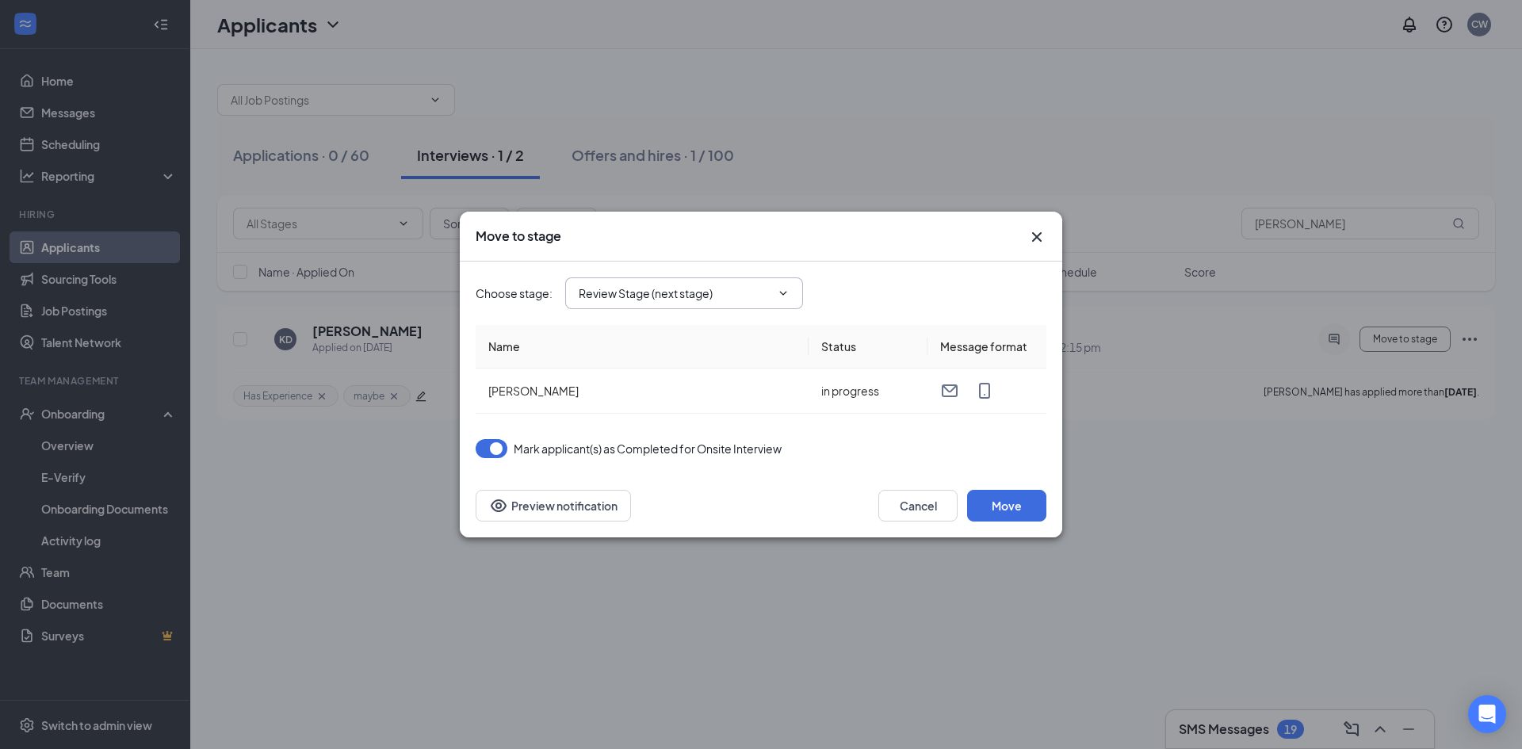
click at [763, 291] on input "Review Stage (next stage)" at bounding box center [675, 293] width 192 height 17
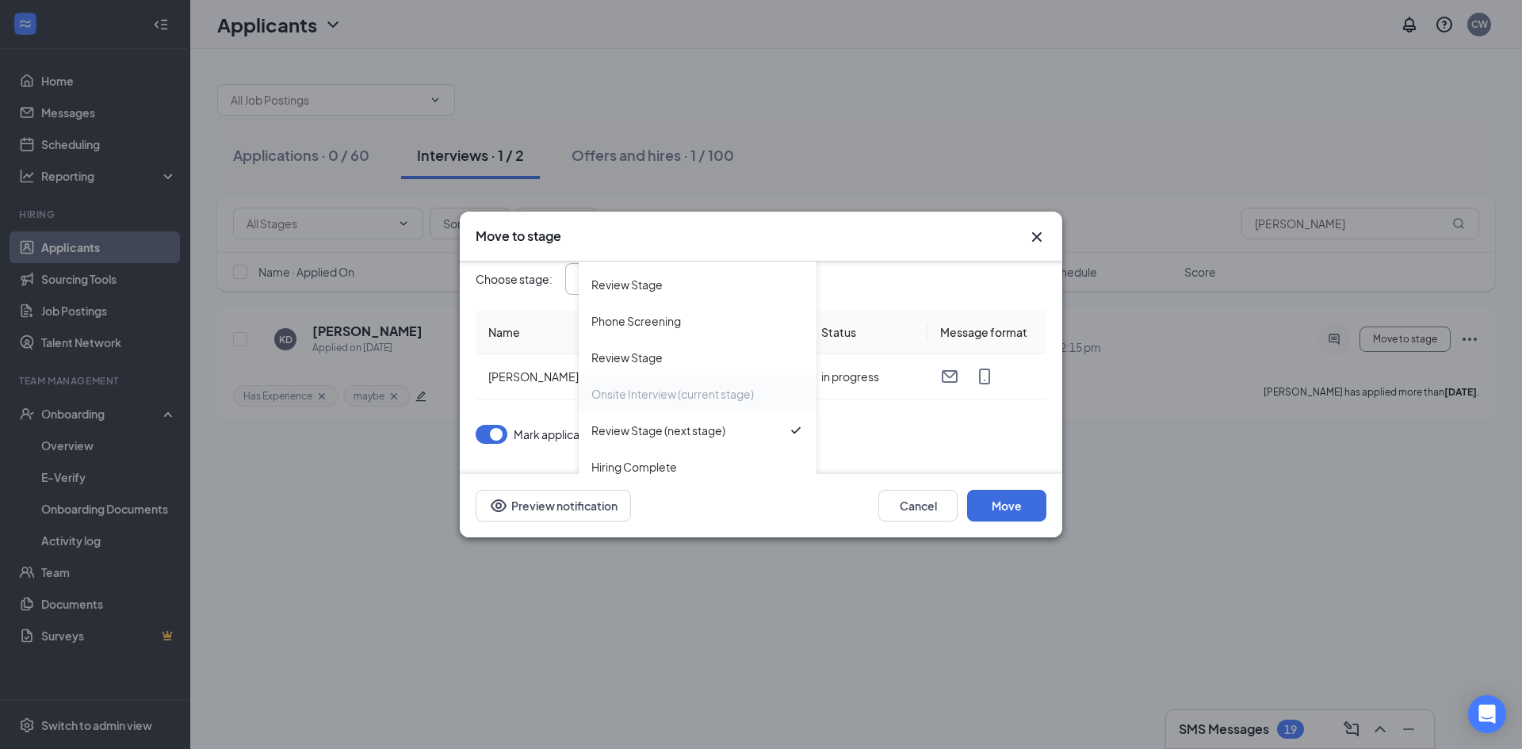
scroll to position [29, 0]
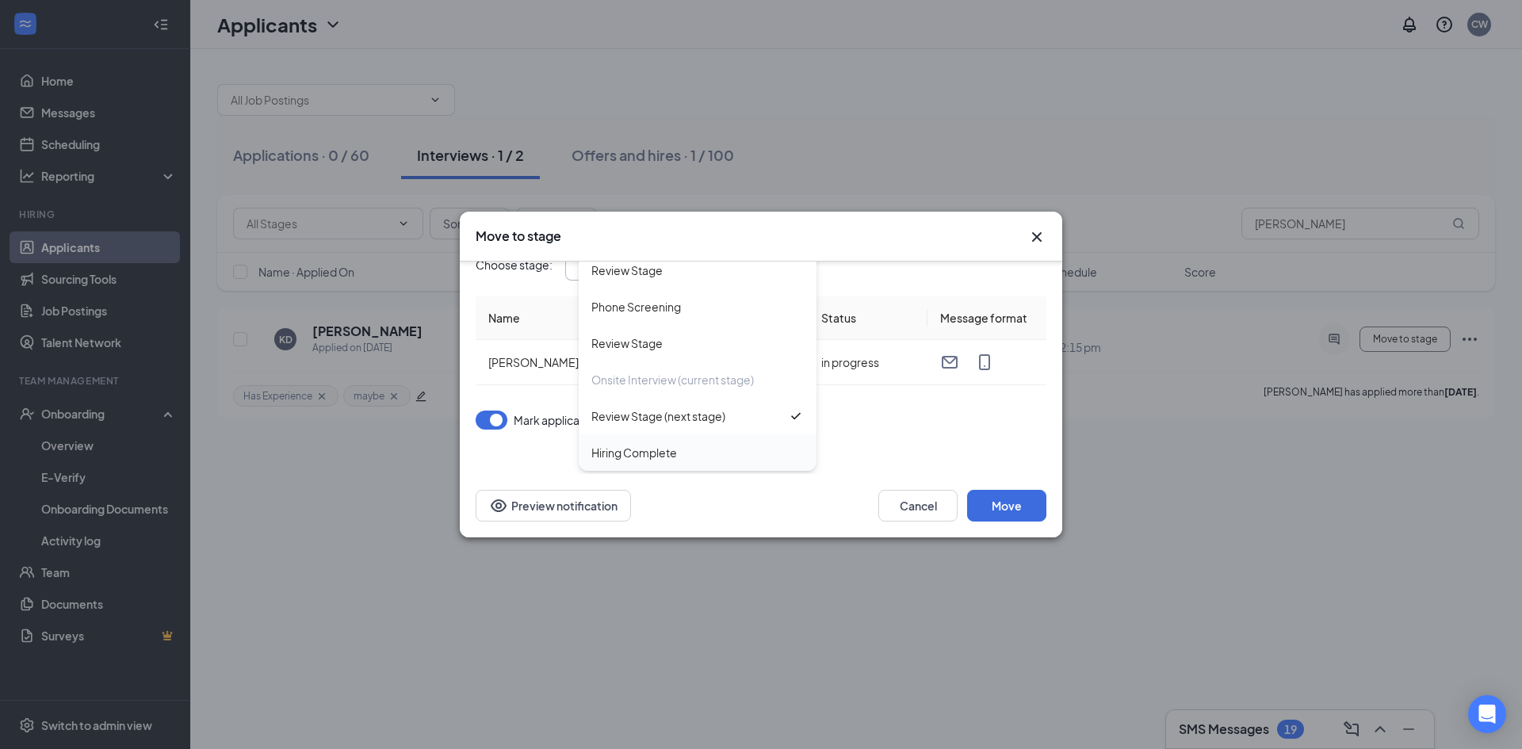
click at [704, 462] on div "Hiring Complete" at bounding box center [698, 452] width 238 height 36
type input "Hiring Complete"
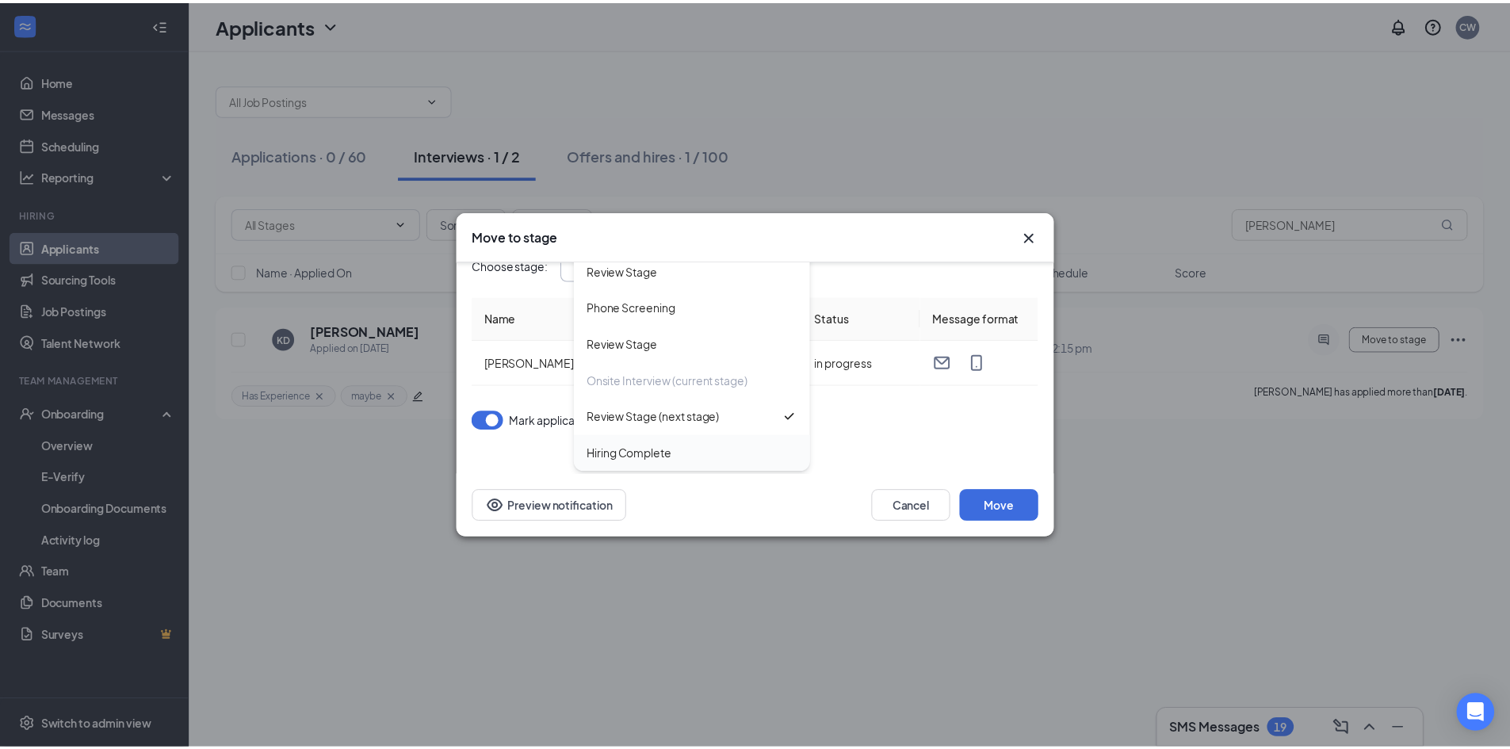
scroll to position [0, 0]
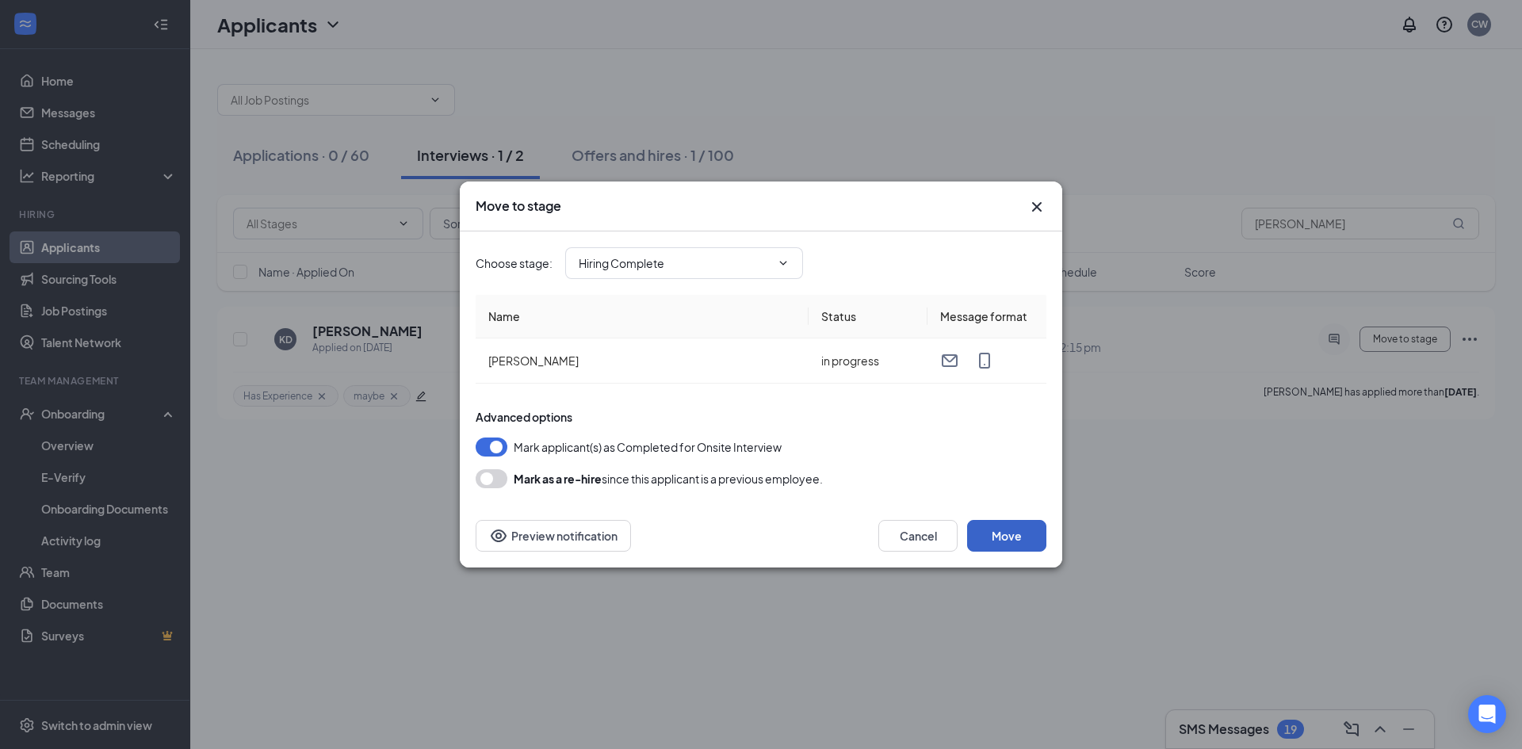
click at [1029, 542] on button "Move" at bounding box center [1006, 536] width 79 height 32
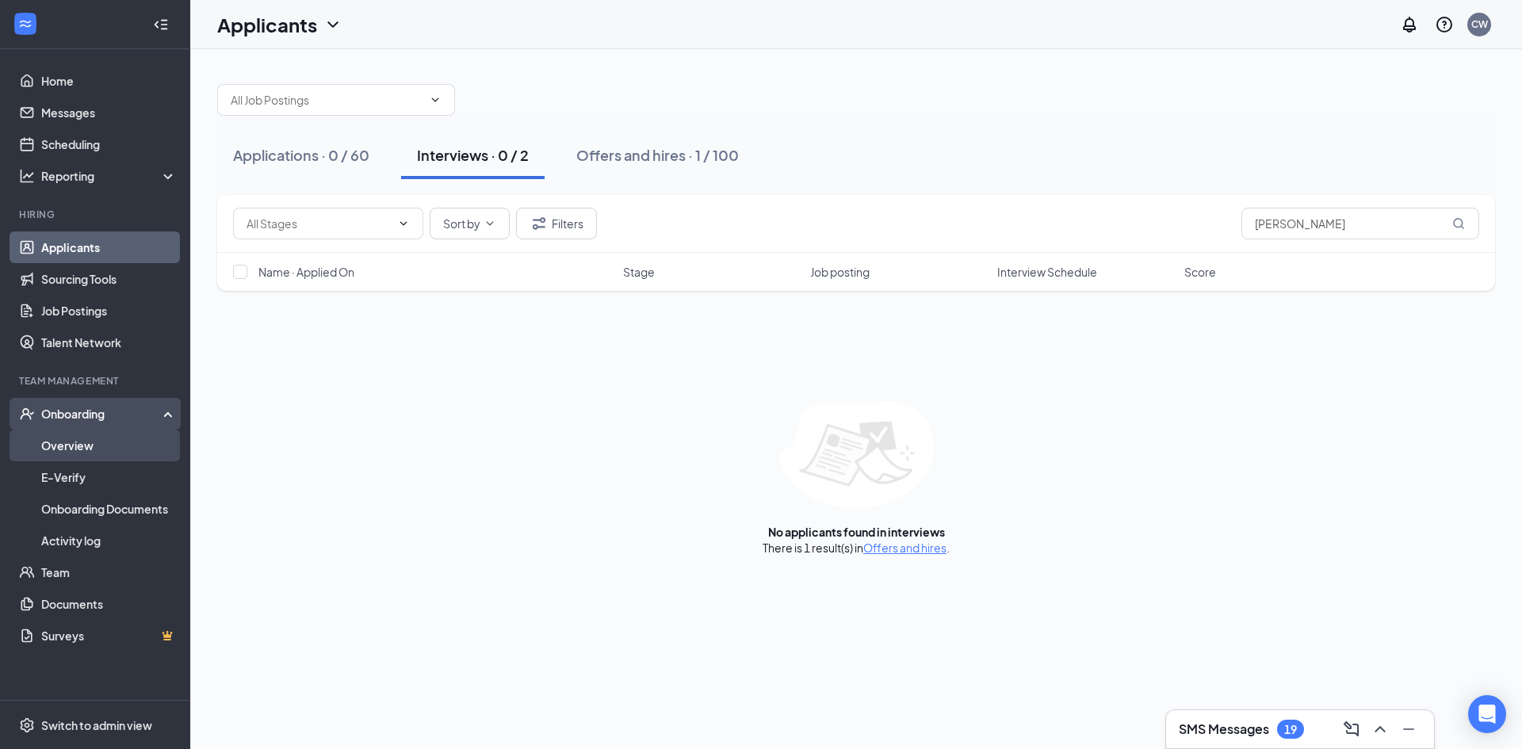
click at [116, 451] on link "Overview" at bounding box center [109, 446] width 136 height 32
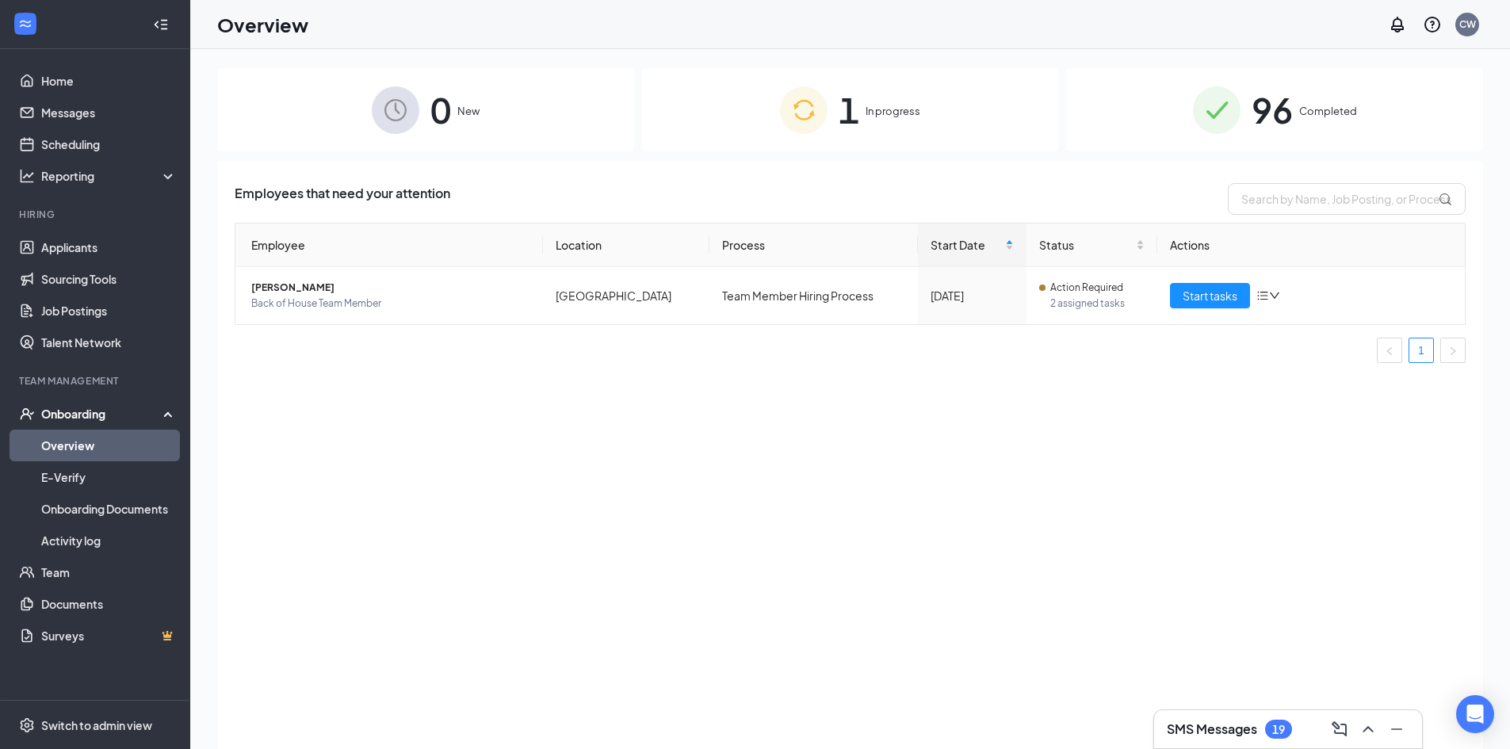
click at [106, 417] on div "Onboarding" at bounding box center [102, 414] width 122 height 16
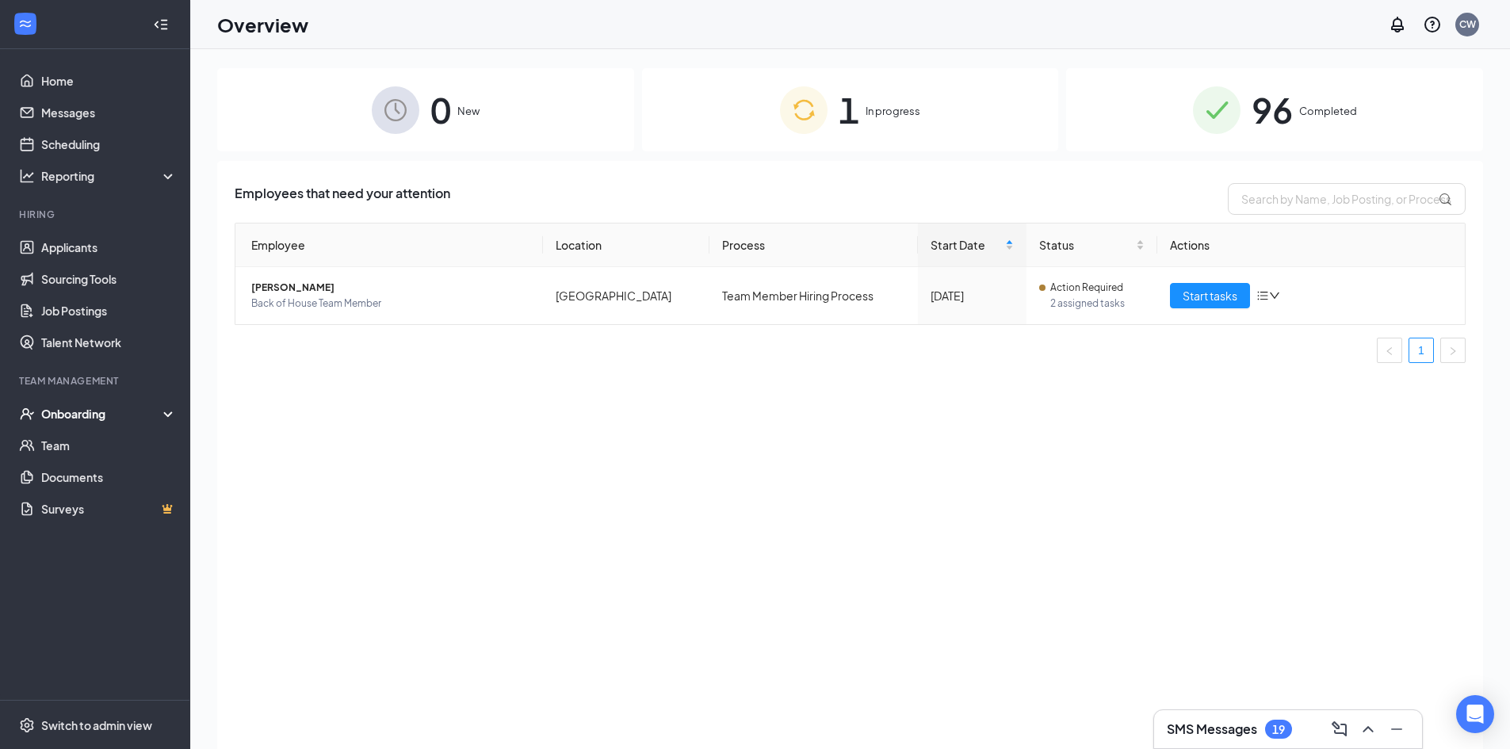
click at [106, 417] on div "Onboarding" at bounding box center [102, 414] width 122 height 16
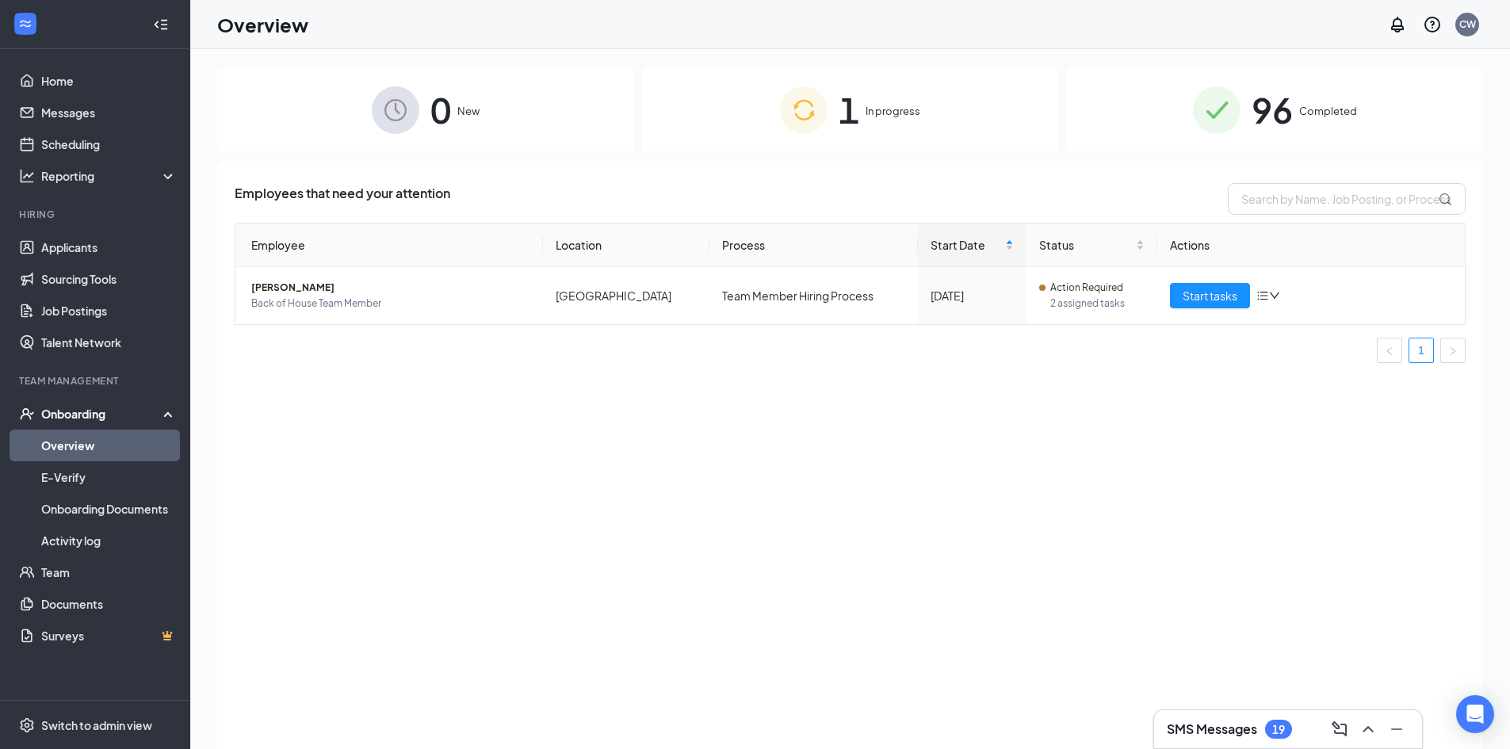
click at [76, 449] on link "Overview" at bounding box center [109, 446] width 136 height 32
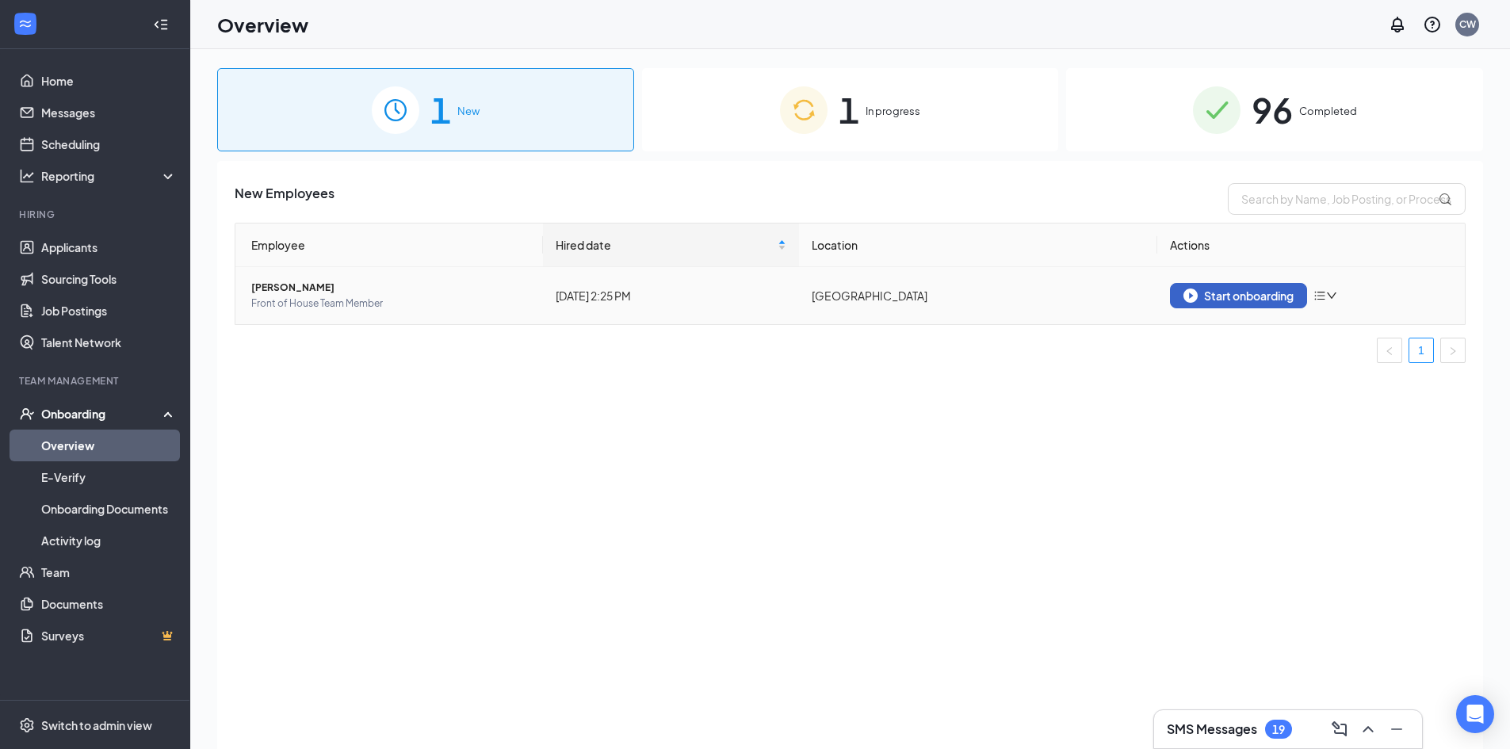
click at [1220, 302] on div "Start onboarding" at bounding box center [1239, 296] width 110 height 14
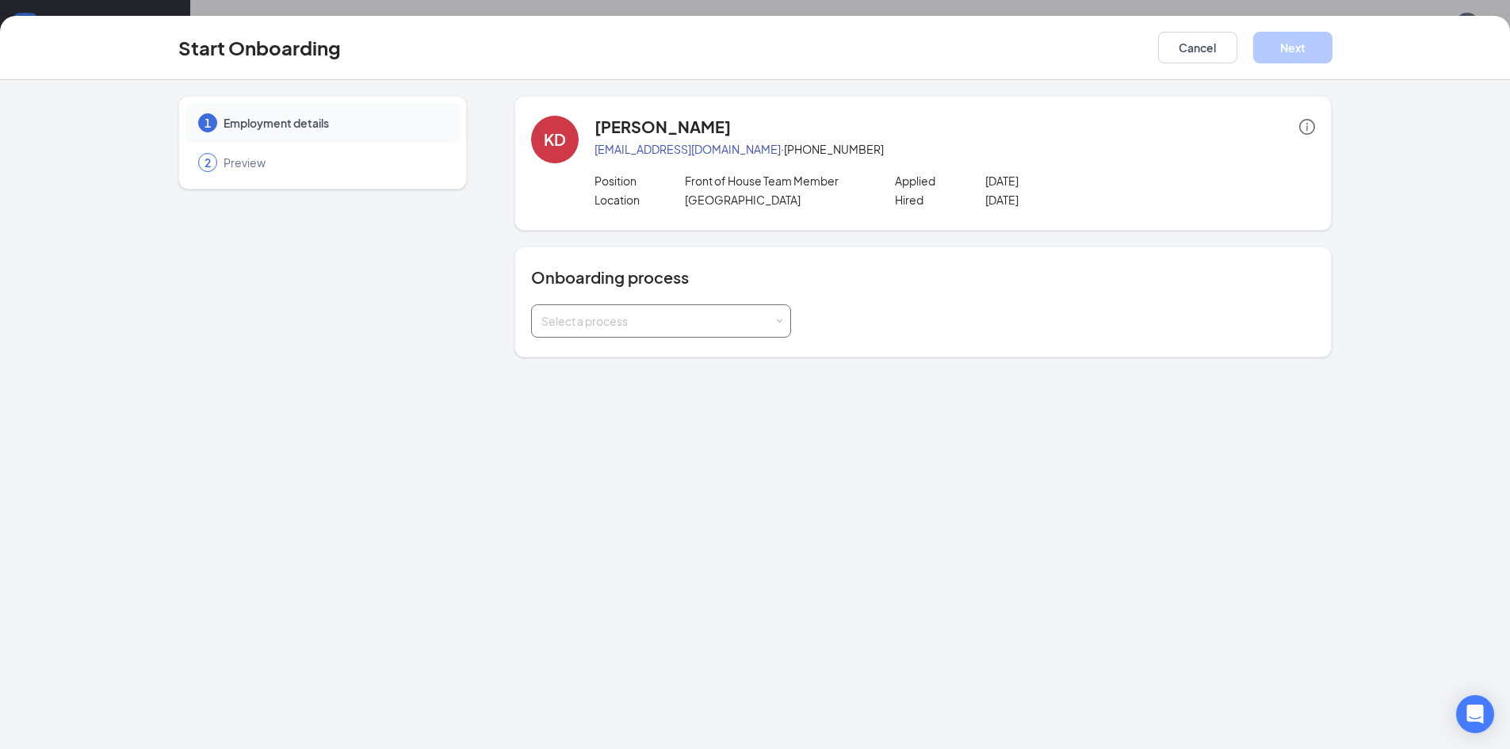
click at [740, 323] on div "Select a process" at bounding box center [658, 321] width 232 height 16
click at [695, 358] on li "Team Member Hiring Process" at bounding box center [661, 355] width 260 height 29
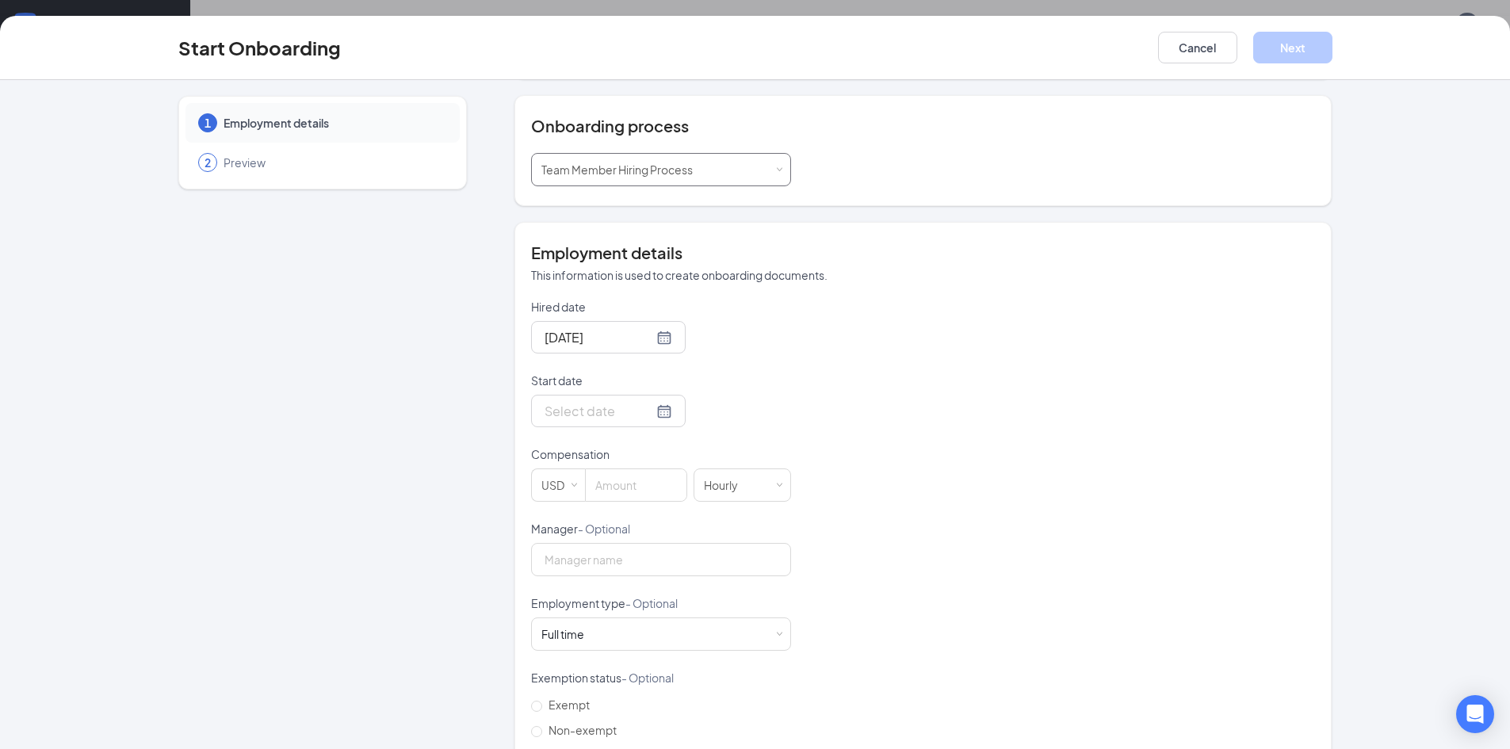
scroll to position [159, 0]
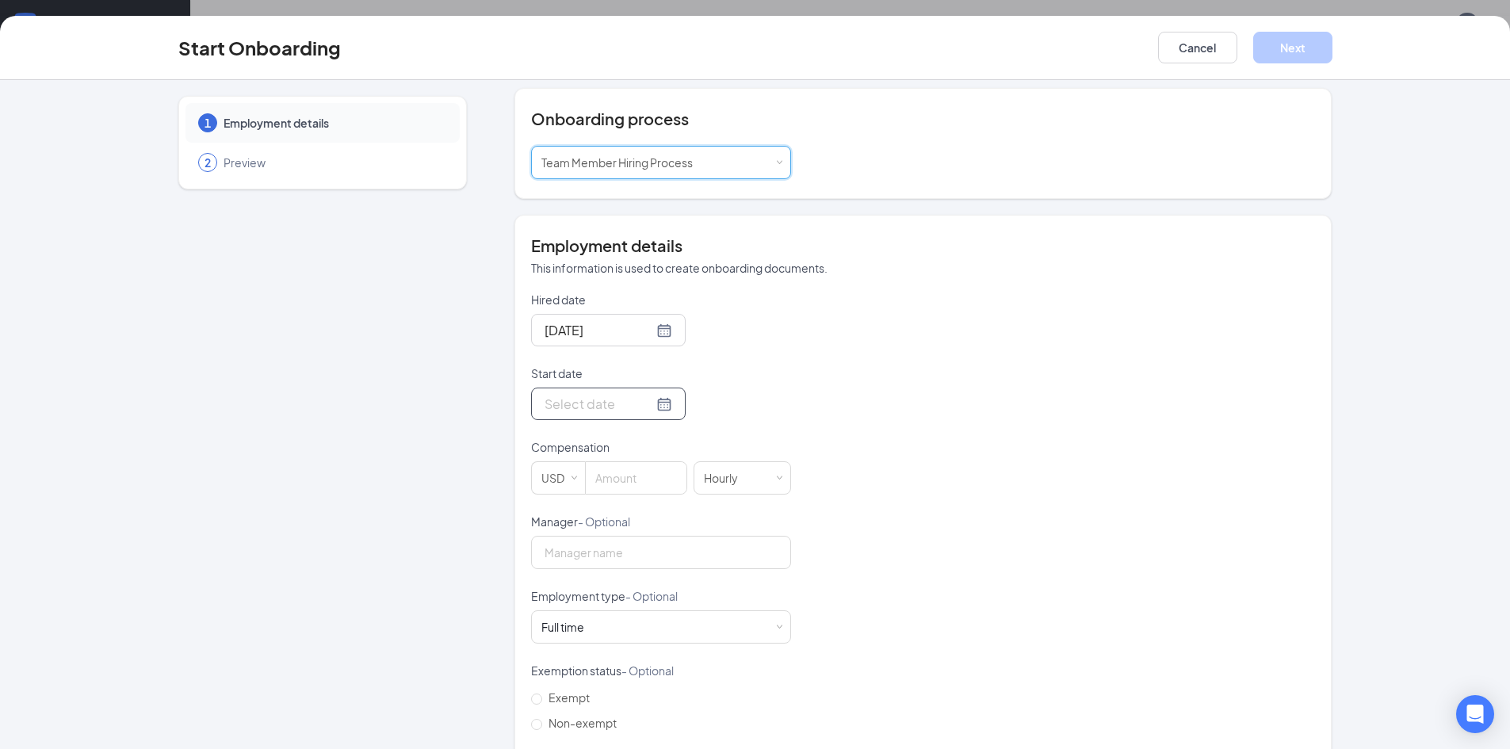
click at [656, 406] on div at bounding box center [608, 404] width 155 height 33
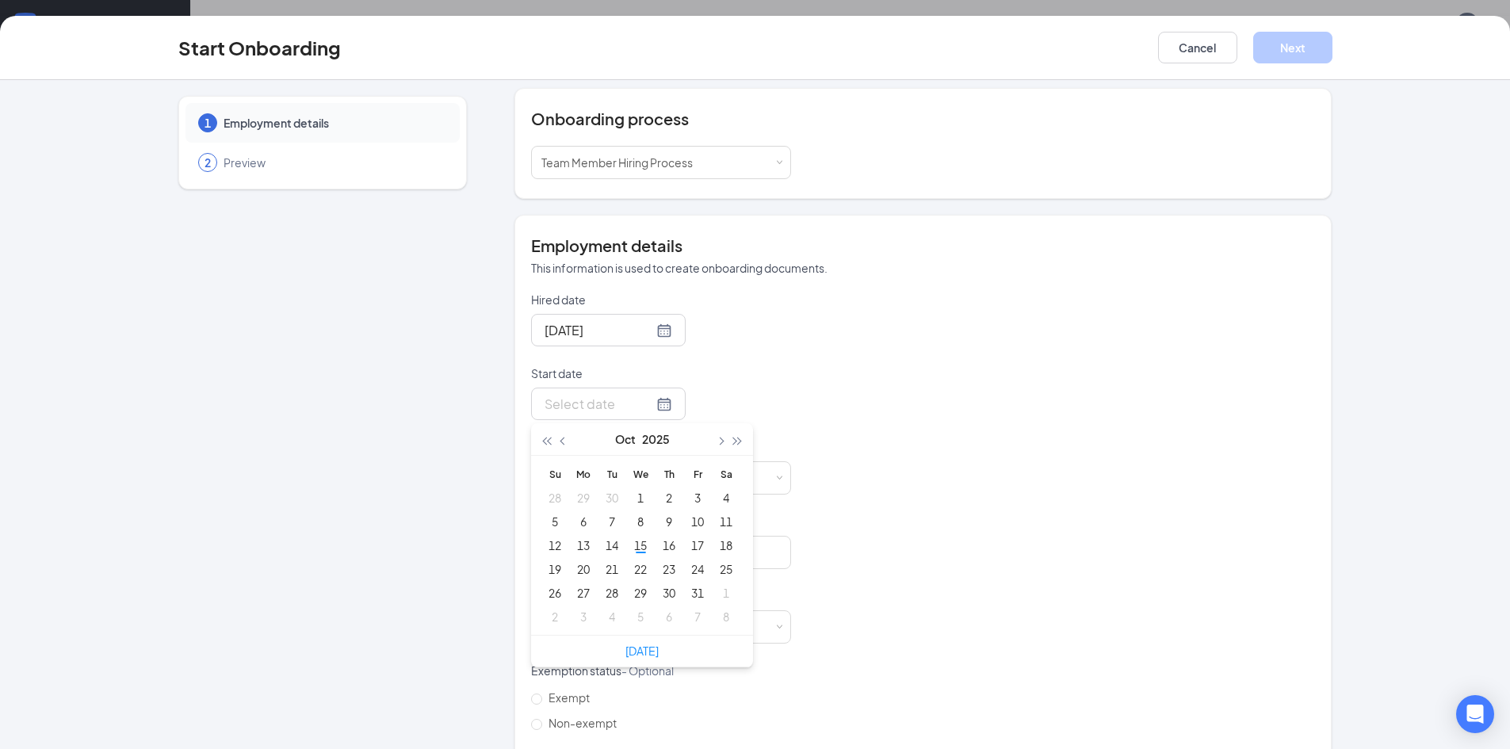
click at [995, 365] on div "Hired date Oct 15, 2025 Start date Oct 2025 Su Mo Tu We Th Fr Sa 28 29 30 1 2 3…" at bounding box center [923, 551] width 784 height 519
click at [645, 396] on div at bounding box center [609, 404] width 128 height 20
type input "Oct 15, 2025"
click at [633, 542] on div "15" at bounding box center [640, 545] width 19 height 19
click at [831, 331] on div "Hired date Oct 15, 2025 Start date Oct 15, 2025 Oct 2025 Su Mo Tu We Th Fr Sa 2…" at bounding box center [923, 551] width 784 height 519
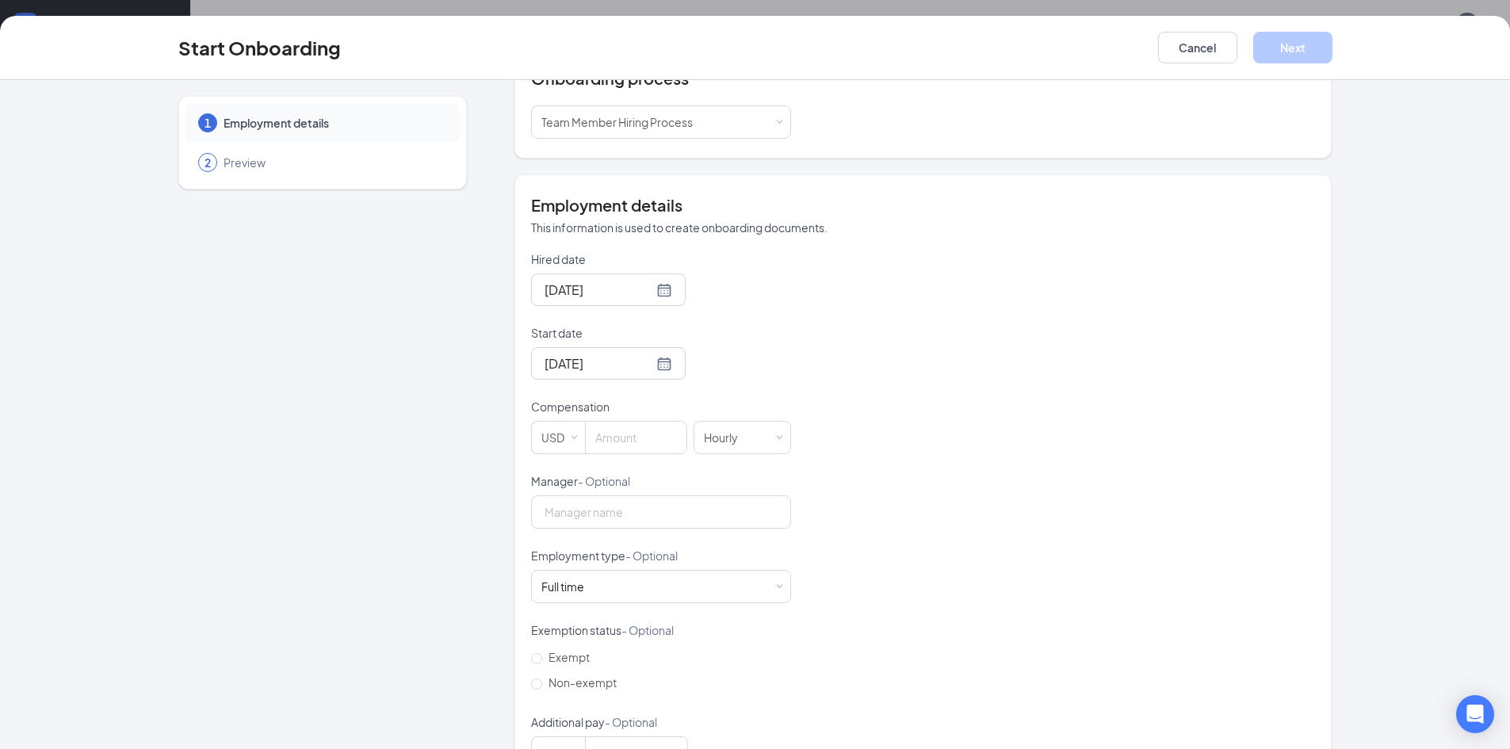
scroll to position [238, 0]
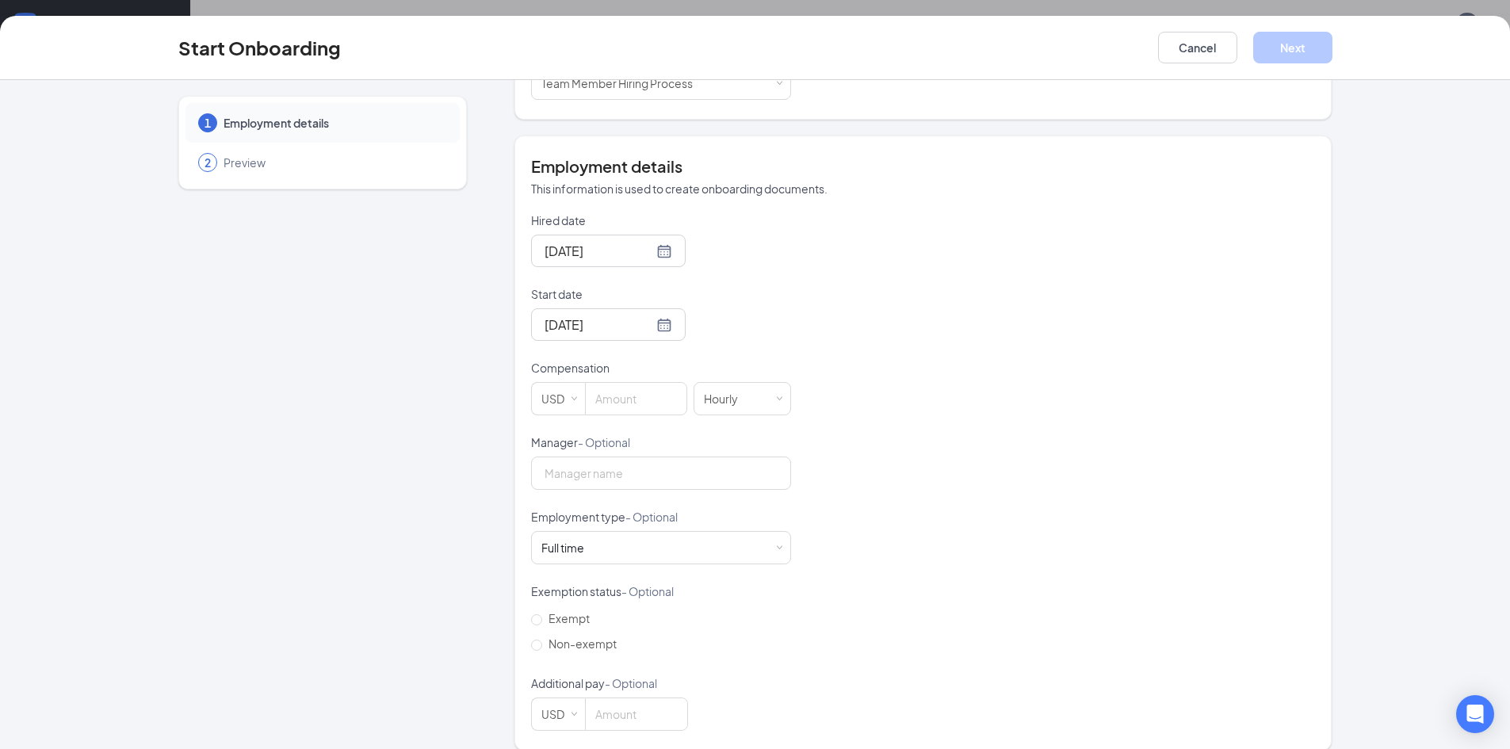
click at [615, 380] on div "Compensation" at bounding box center [661, 371] width 260 height 22
click at [806, 269] on div "Hired date Oct 15, 2025 Start date Oct 15, 2025 Oct 2025 Su Mo Tu We Th Fr Sa 2…" at bounding box center [923, 471] width 784 height 519
click at [1065, 284] on div "Hired date Oct 15, 2025 Start date Oct 15, 2025 Oct 2025 Su Mo Tu We Th Fr Sa 2…" at bounding box center [923, 471] width 784 height 519
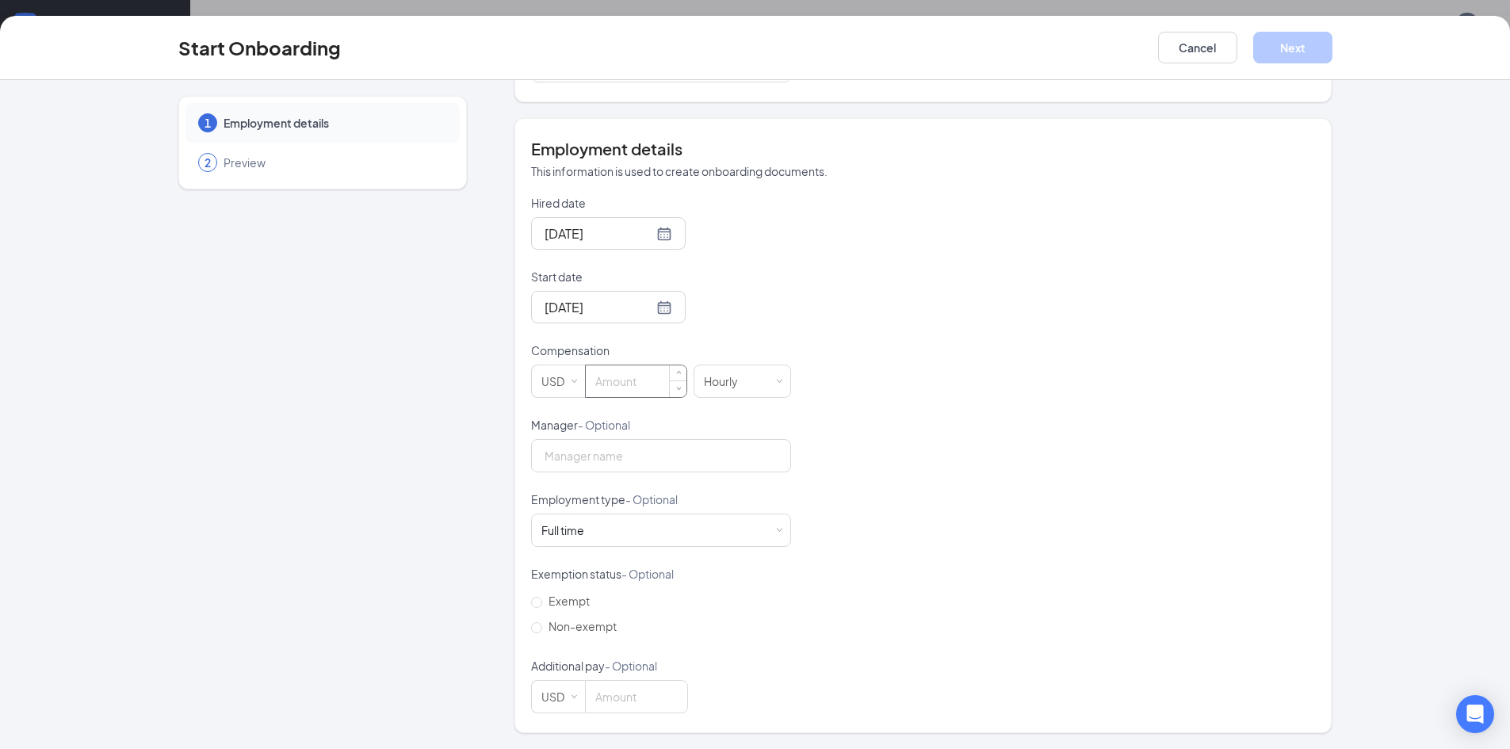
click at [591, 379] on input at bounding box center [636, 382] width 101 height 32
type input "12"
click at [988, 312] on div "Hired date Oct 15, 2025 Start date Oct 15, 2025 Oct 2025 Su Mo Tu We Th Fr Sa 2…" at bounding box center [923, 454] width 784 height 519
click at [1019, 541] on div "Hired date Oct 15, 2025 Start date Oct 15, 2025 Oct 2025 Su Mo Tu We Th Fr Sa 2…" at bounding box center [923, 454] width 784 height 519
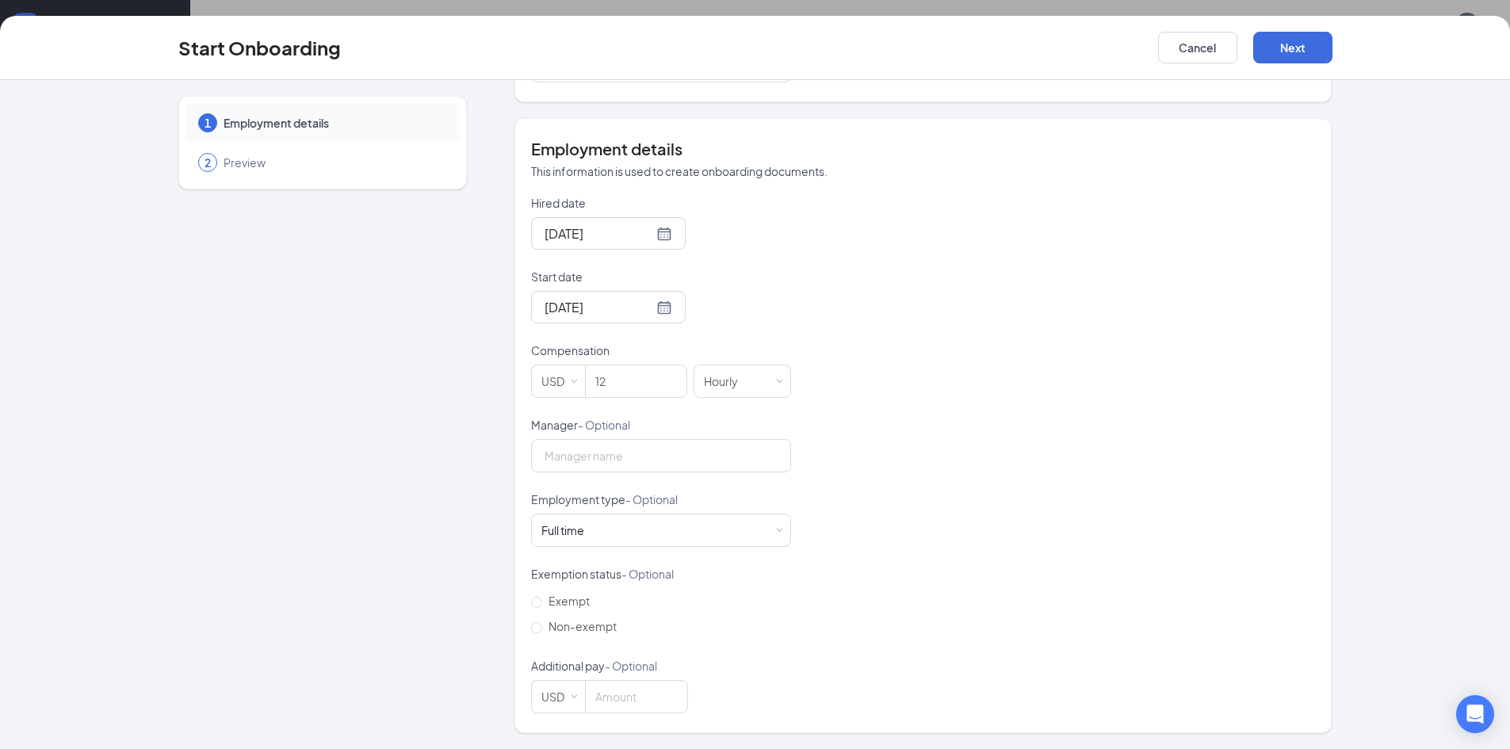
click at [738, 499] on p "Employment type - Optional" at bounding box center [661, 500] width 260 height 16
click at [743, 522] on div "Full time Works 30+ hours per week and is reasonably expected to work" at bounding box center [661, 531] width 239 height 32
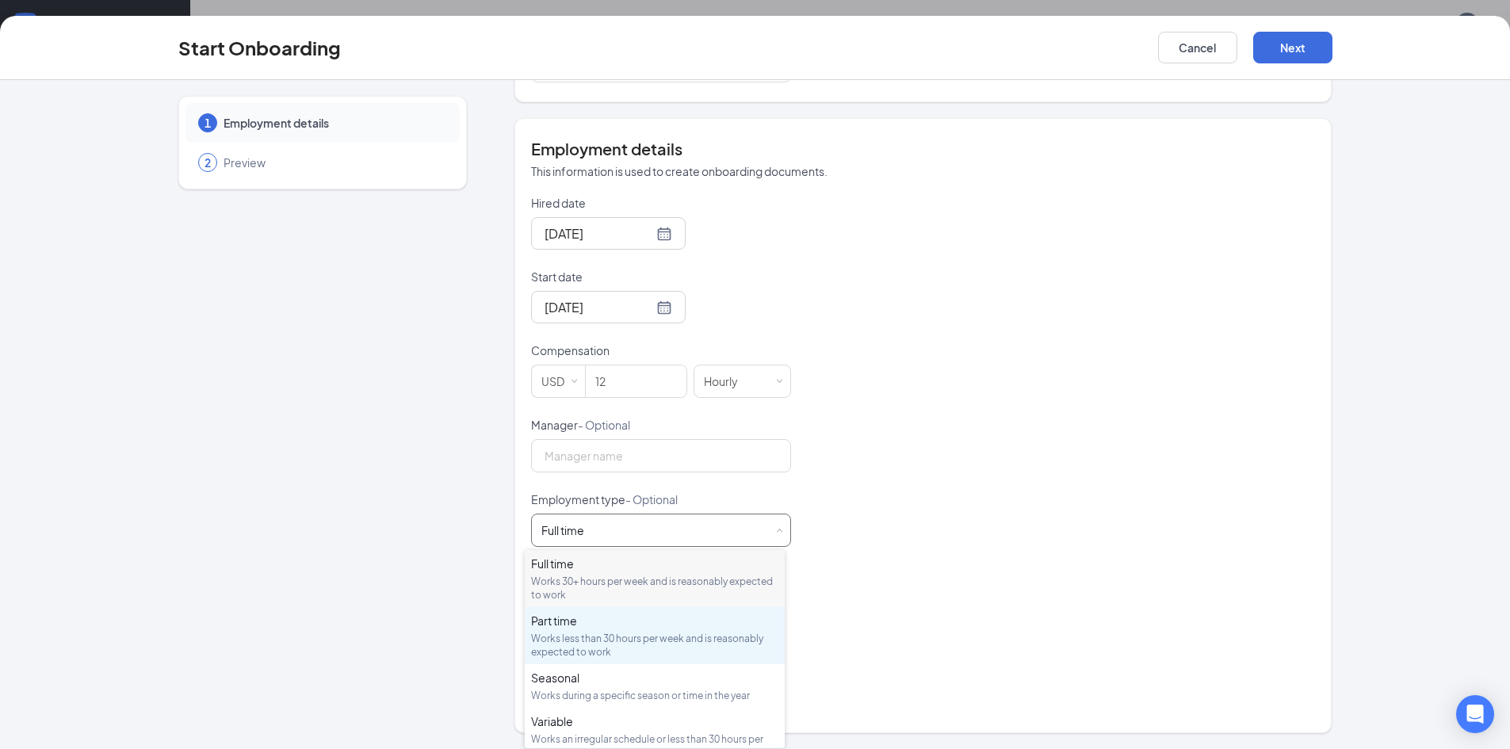
click at [651, 629] on div "Part time Works less than 30 hours per week and is reasonably expected to work" at bounding box center [654, 636] width 247 height 46
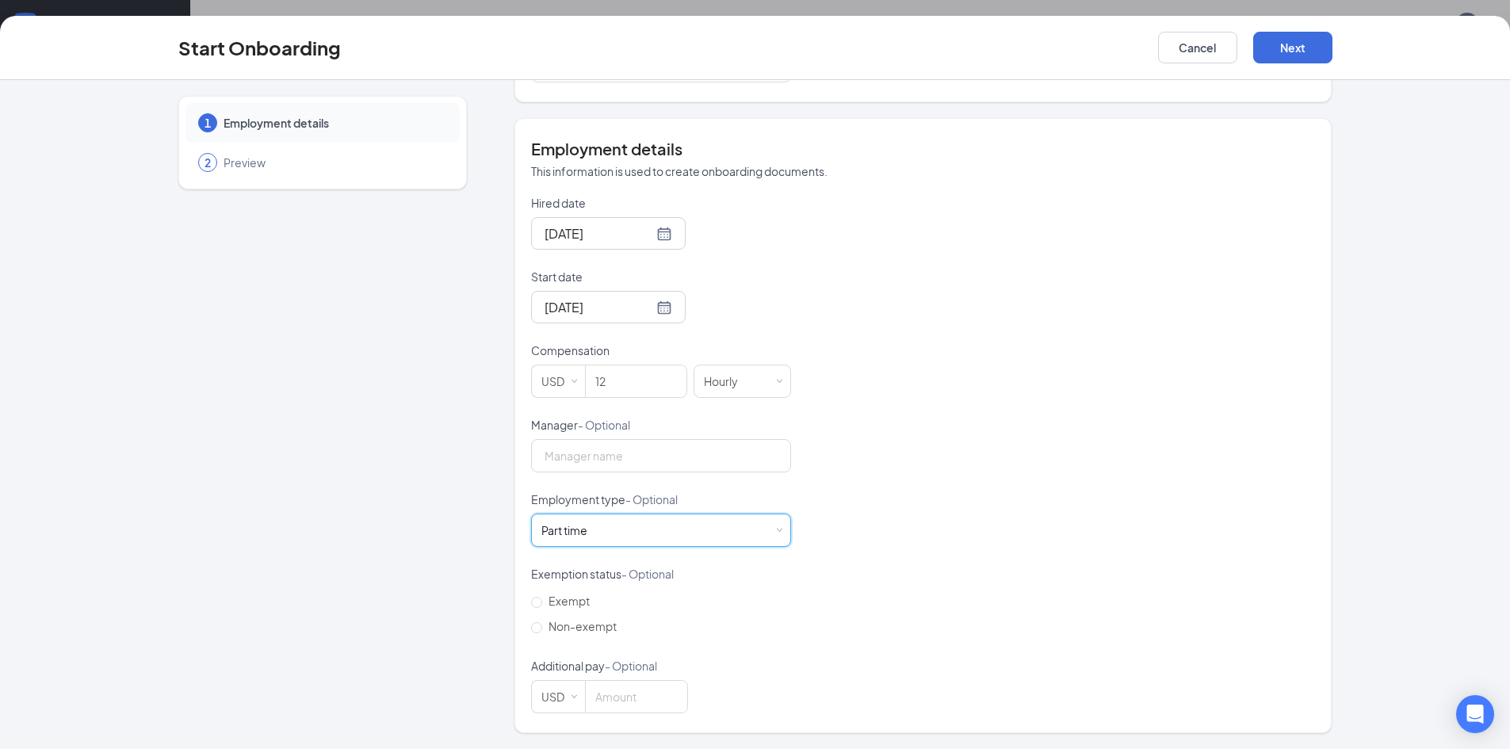
click at [916, 468] on div "Hired date Oct 15, 2025 Start date Oct 15, 2025 Oct 2025 Su Mo Tu We Th Fr Sa 2…" at bounding box center [923, 454] width 784 height 519
click at [566, 631] on span "Non-exempt" at bounding box center [582, 626] width 81 height 14
click at [542, 631] on input "Non-exempt" at bounding box center [536, 627] width 11 height 11
radio input "true"
click at [901, 630] on div "Hired date Oct 15, 2025 Start date Oct 15, 2025 Oct 2025 Su Mo Tu We Th Fr Sa 2…" at bounding box center [923, 454] width 784 height 519
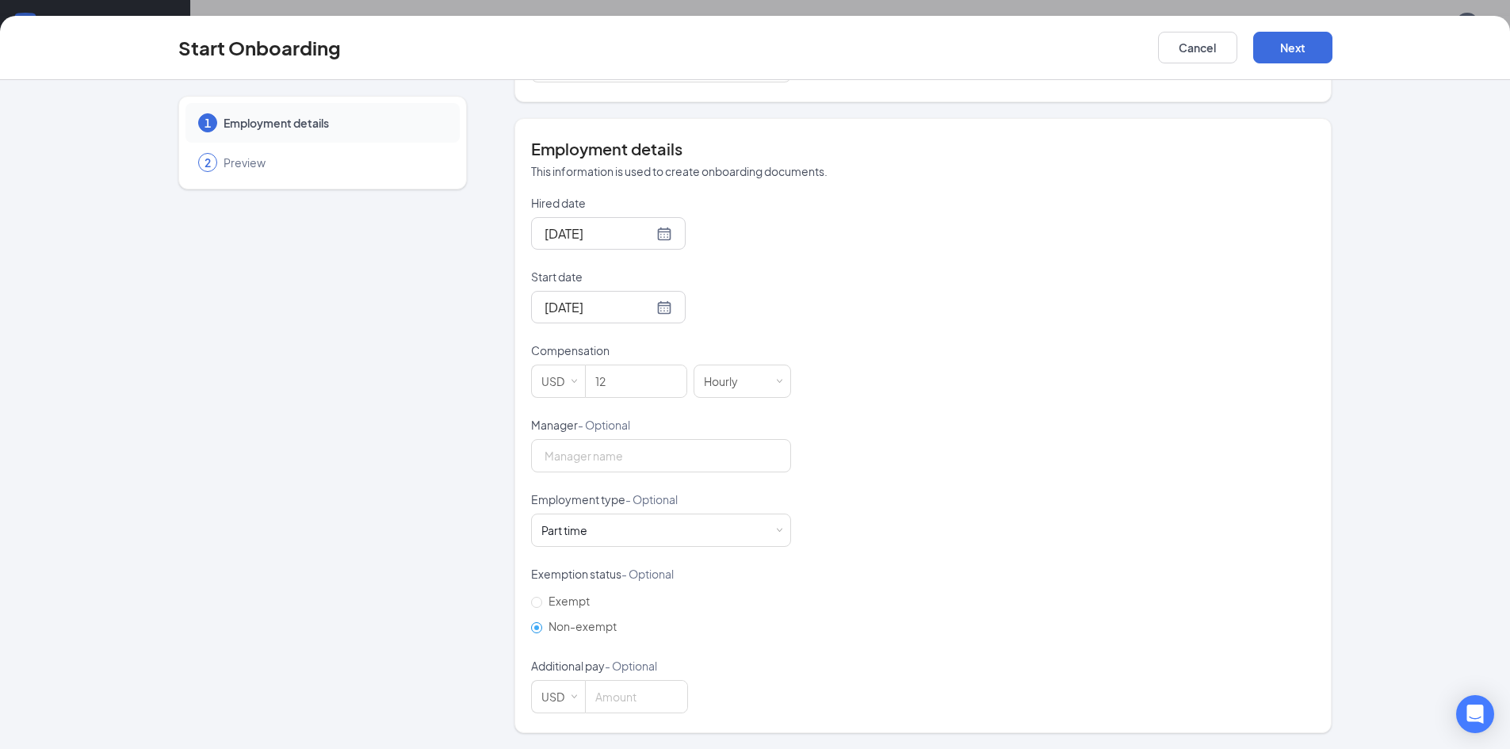
click at [901, 630] on div "Hired date Oct 15, 2025 Start date Oct 15, 2025 Oct 2025 Su Mo Tu We Th Fr Sa 2…" at bounding box center [923, 454] width 784 height 519
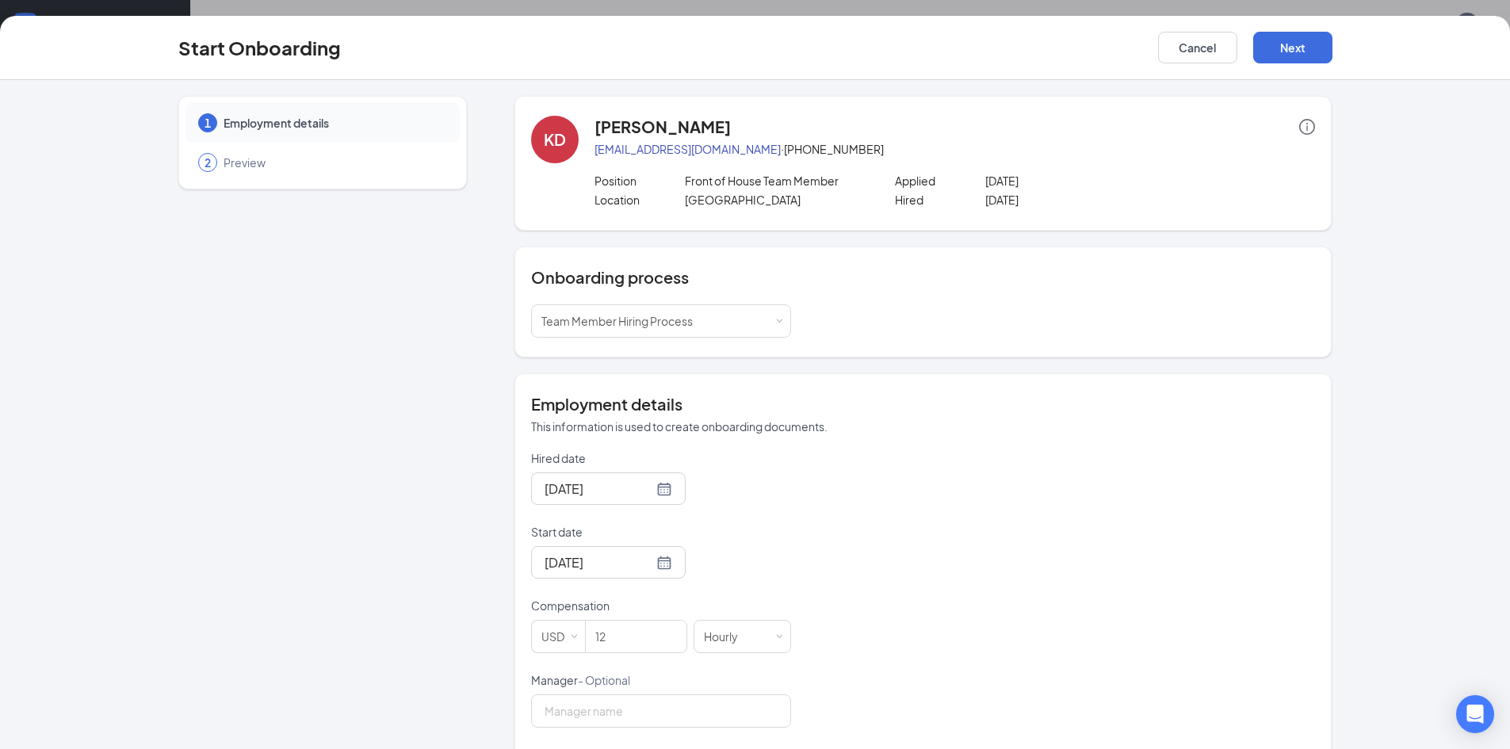
scroll to position [255, 0]
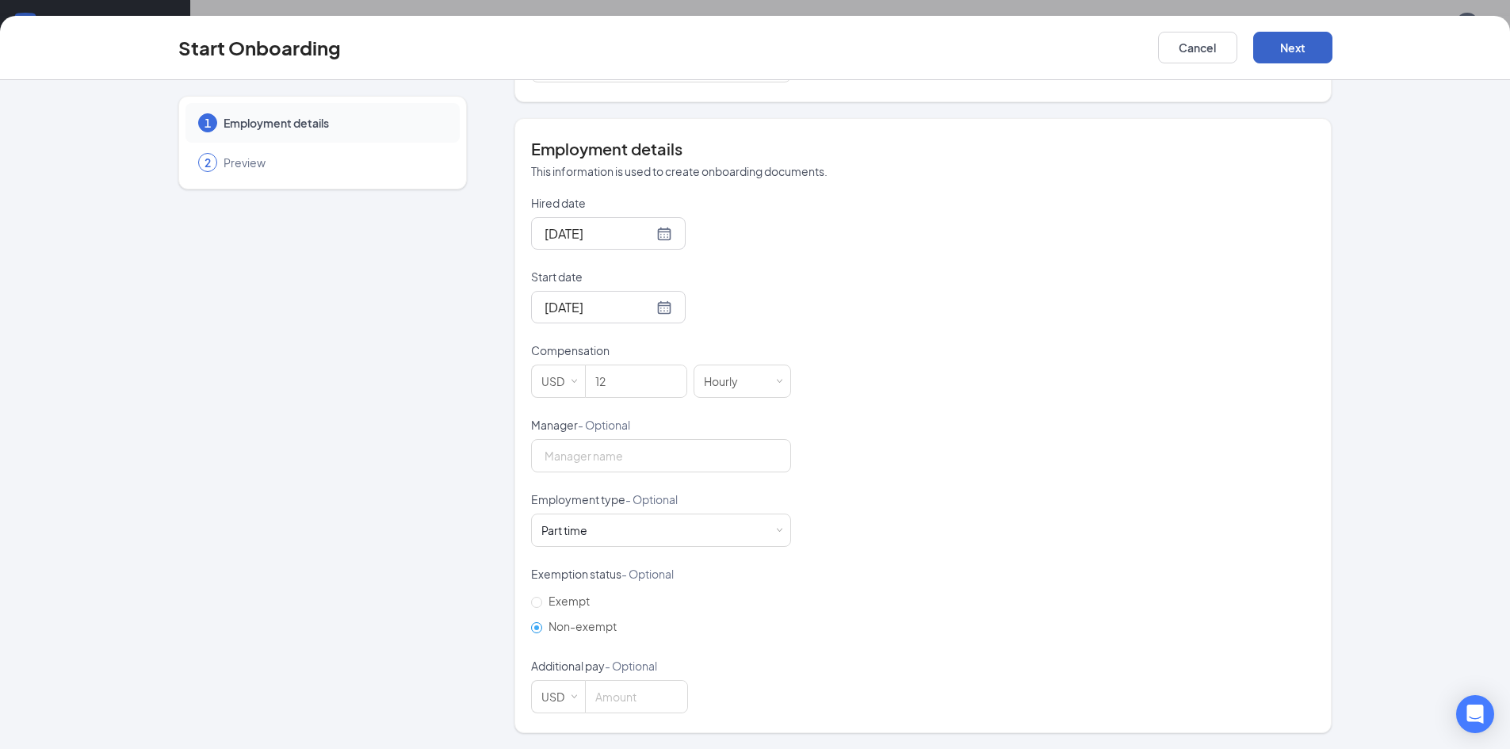
click at [1308, 53] on button "Next" at bounding box center [1292, 48] width 79 height 32
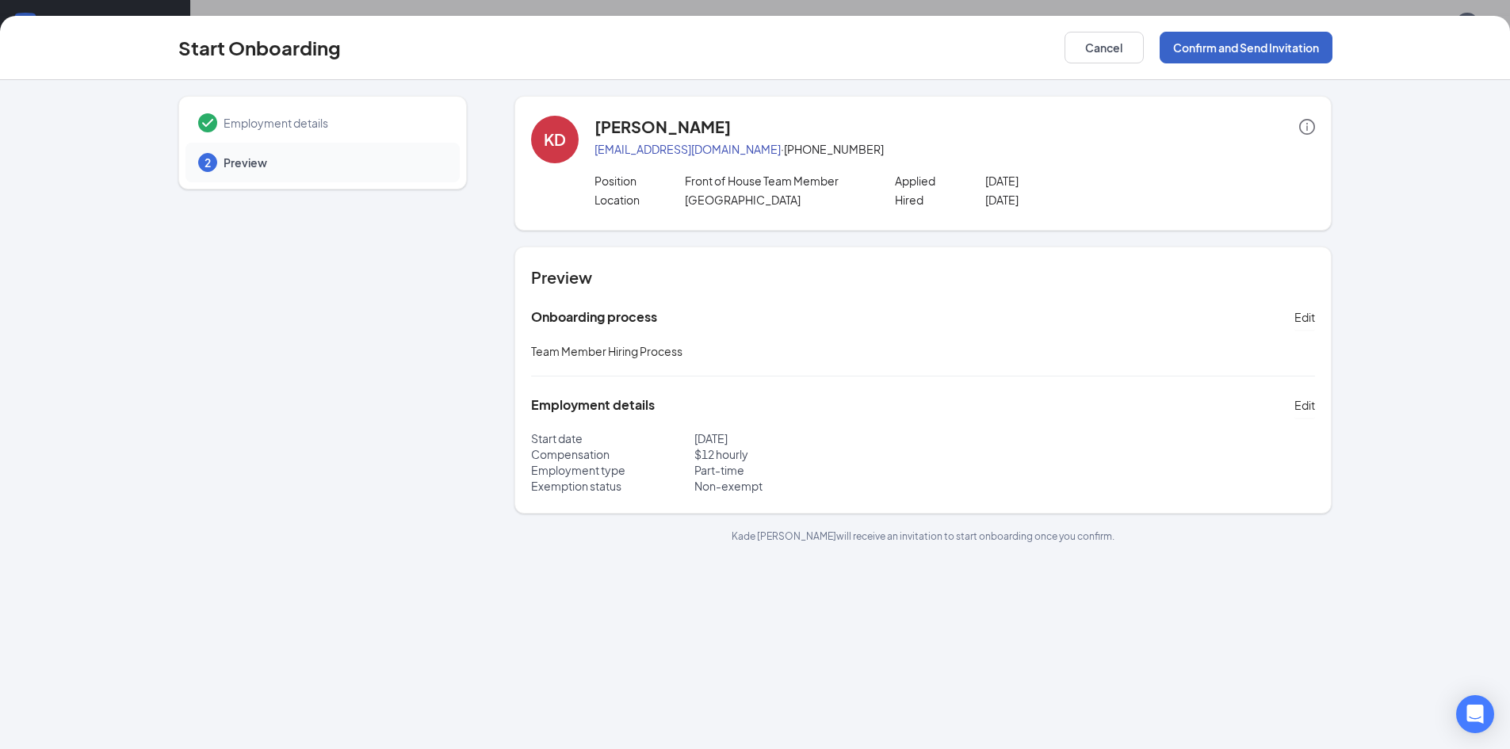
click at [1219, 56] on button "Confirm and Send Invitation" at bounding box center [1246, 48] width 173 height 32
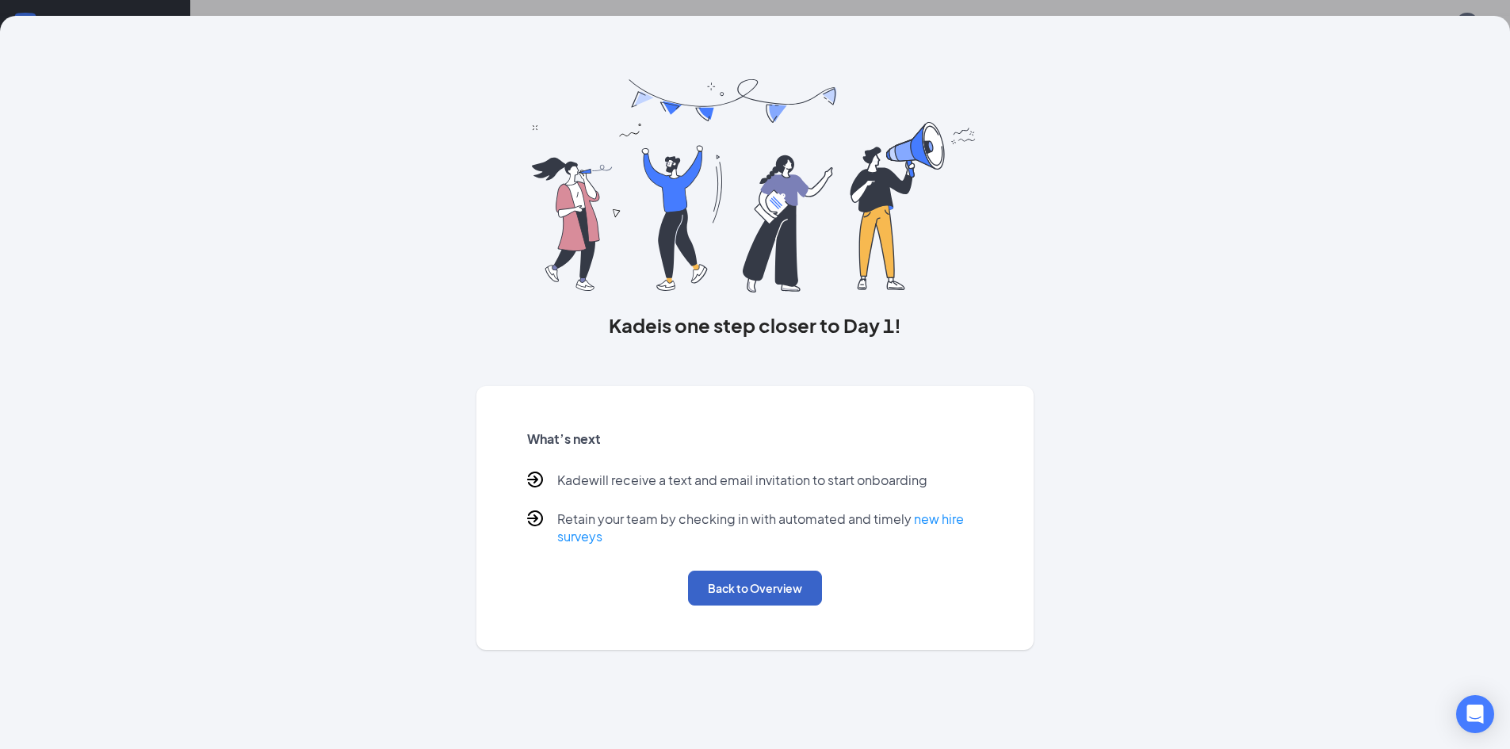
click at [802, 599] on button "Back to Overview" at bounding box center [755, 588] width 134 height 35
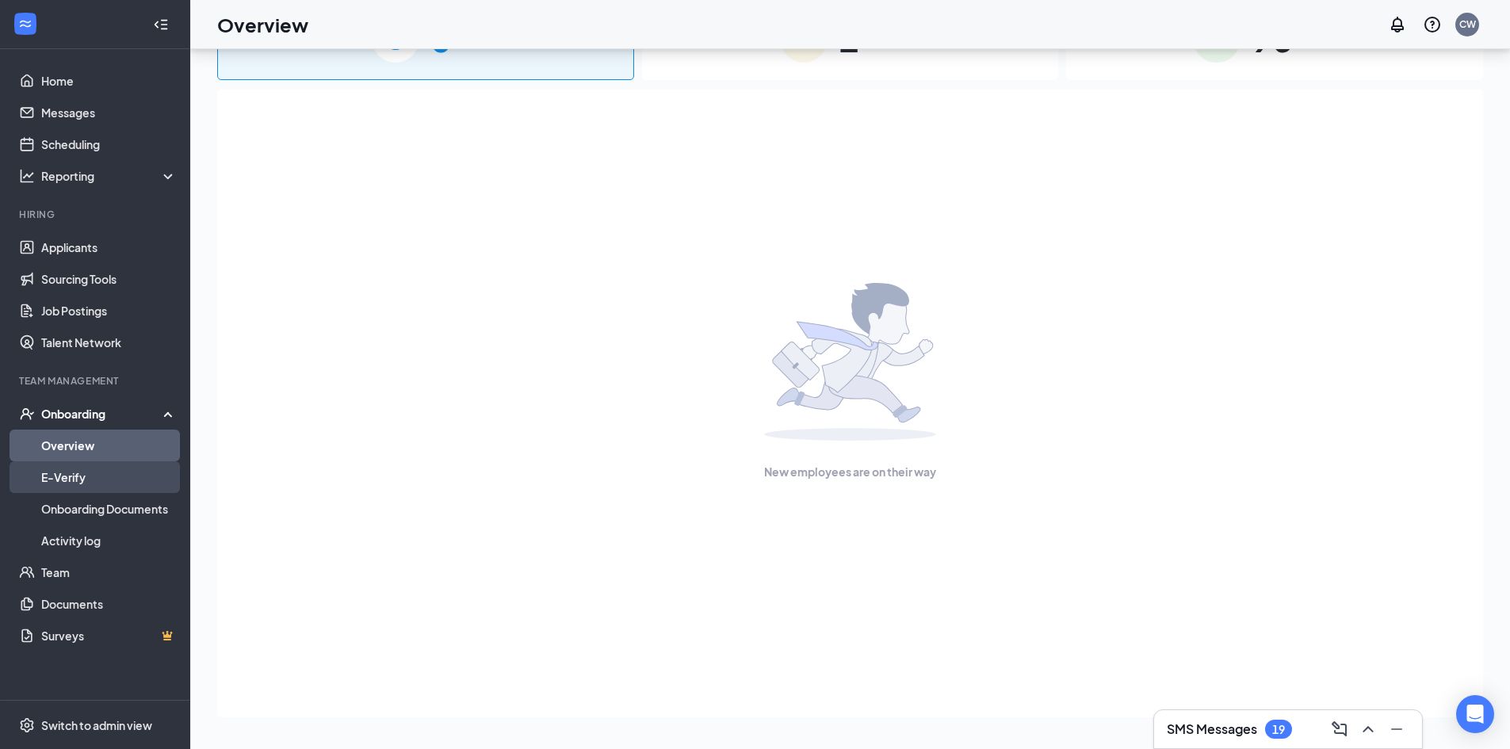
click at [99, 475] on link "E-Verify" at bounding box center [109, 477] width 136 height 32
